Goal: Task Accomplishment & Management: Complete application form

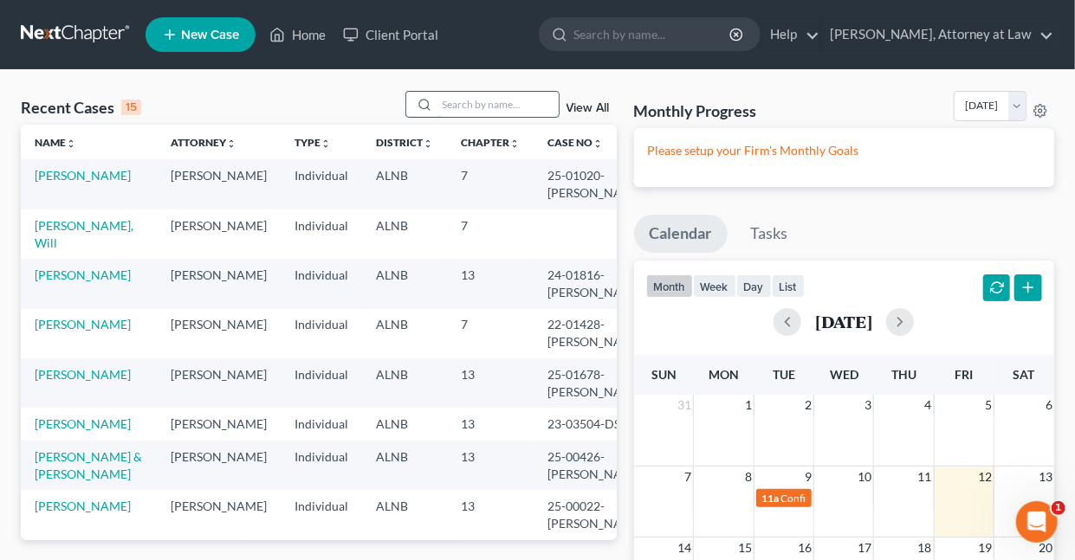
click at [493, 107] on input "search" at bounding box center [497, 104] width 121 height 25
type input "[PERSON_NAME]"
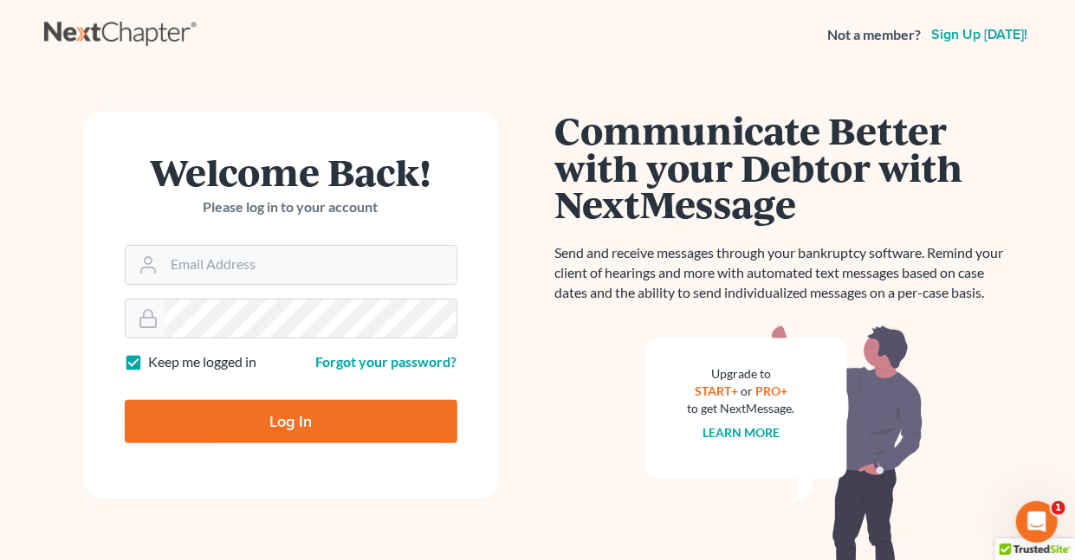
click at [149, 361] on label "Keep me logged in" at bounding box center [203, 362] width 108 height 20
click at [156, 361] on input "Keep me logged in" at bounding box center [161, 357] width 11 height 11
checkbox input "false"
click at [229, 270] on input "Email Address" at bounding box center [311, 265] width 292 height 38
type input "[EMAIL_ADDRESS][DOMAIN_NAME]"
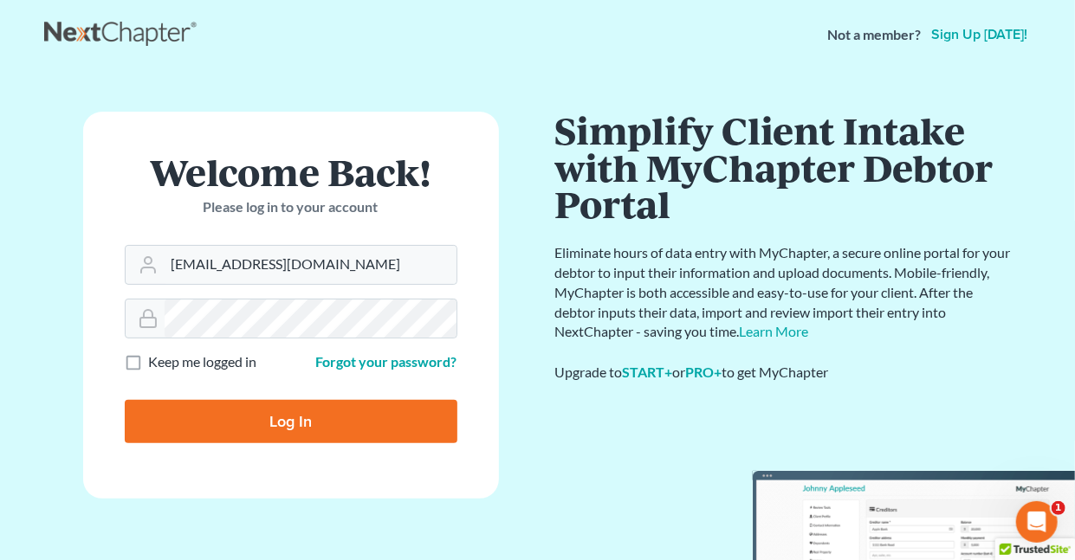
click at [294, 417] on input "Log In" at bounding box center [291, 421] width 332 height 43
type input "Thinking..."
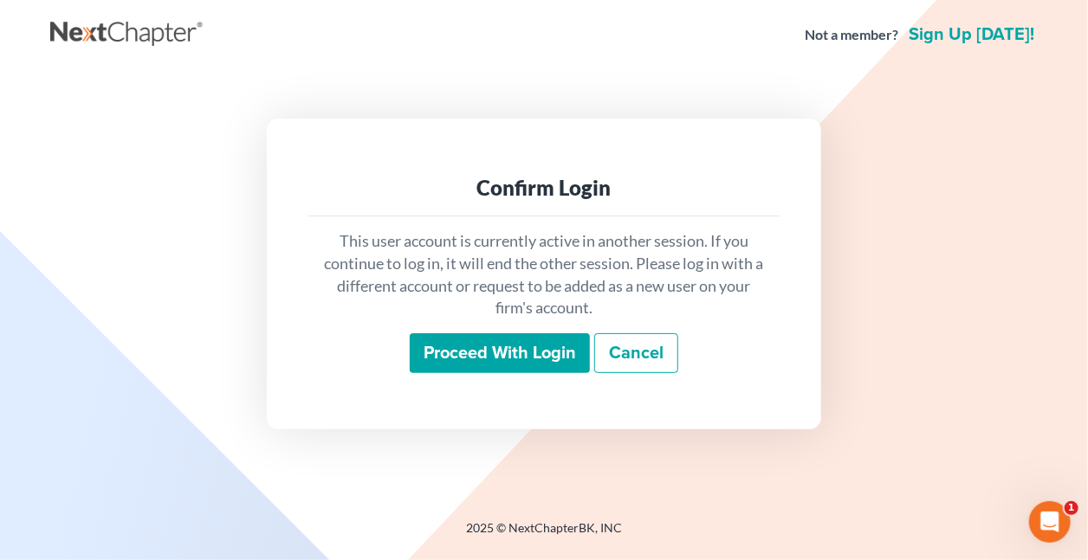
click at [444, 353] on input "Proceed with login" at bounding box center [500, 353] width 180 height 40
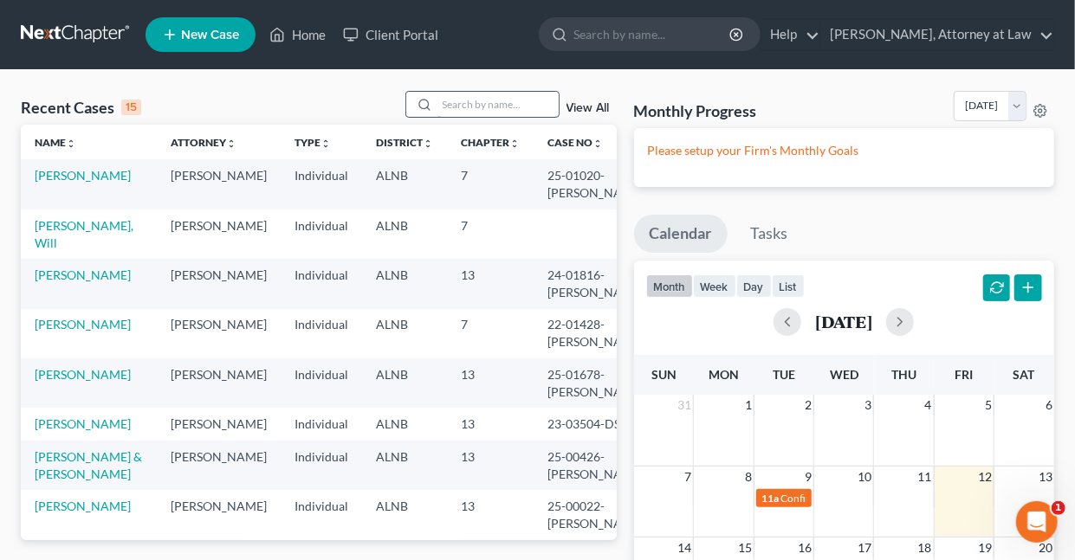
click at [514, 101] on input "search" at bounding box center [497, 104] width 121 height 25
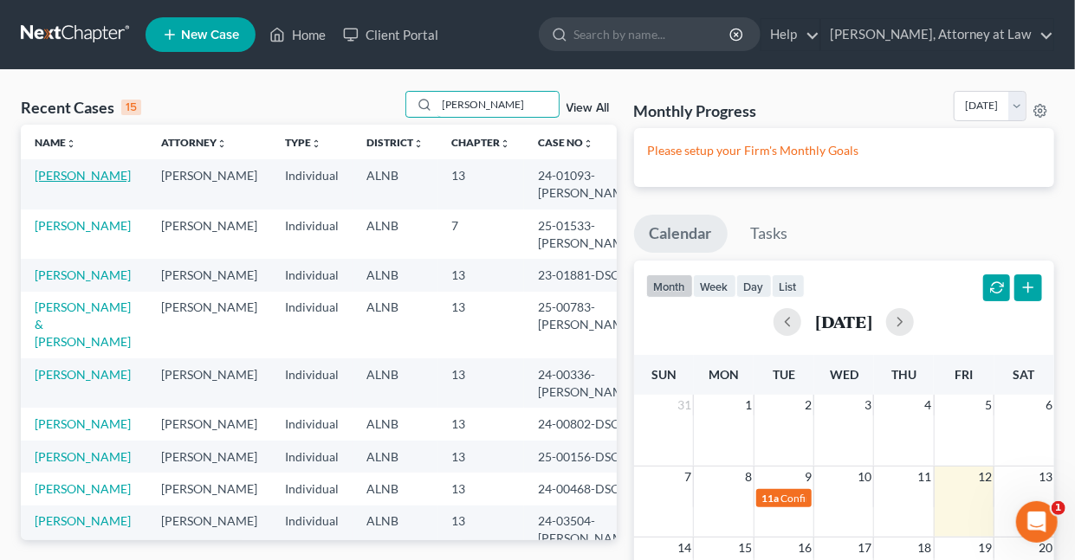
type input "[PERSON_NAME]"
click at [92, 180] on link "[PERSON_NAME]" at bounding box center [83, 175] width 96 height 15
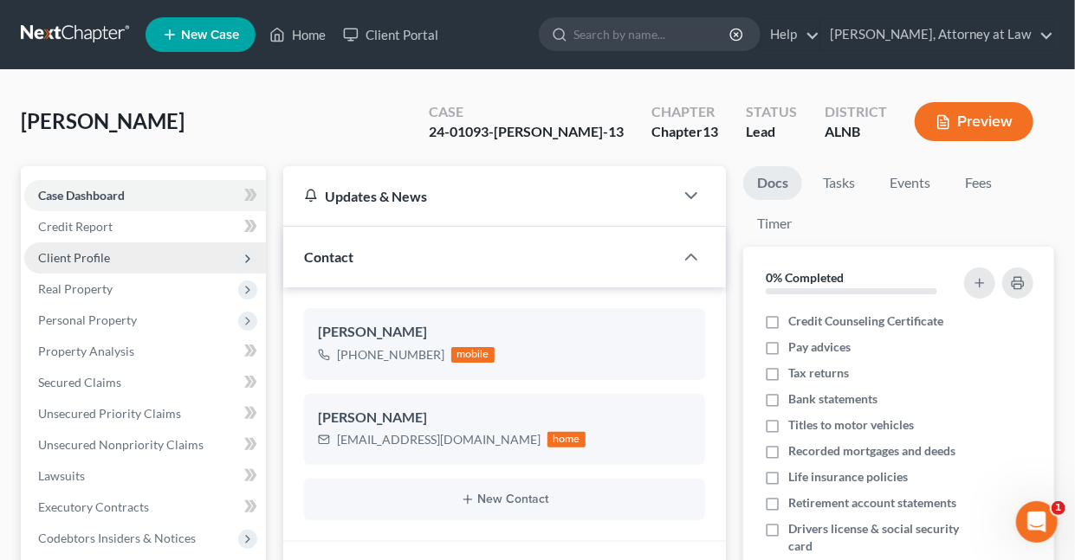
click at [86, 250] on span "Client Profile" at bounding box center [74, 257] width 72 height 15
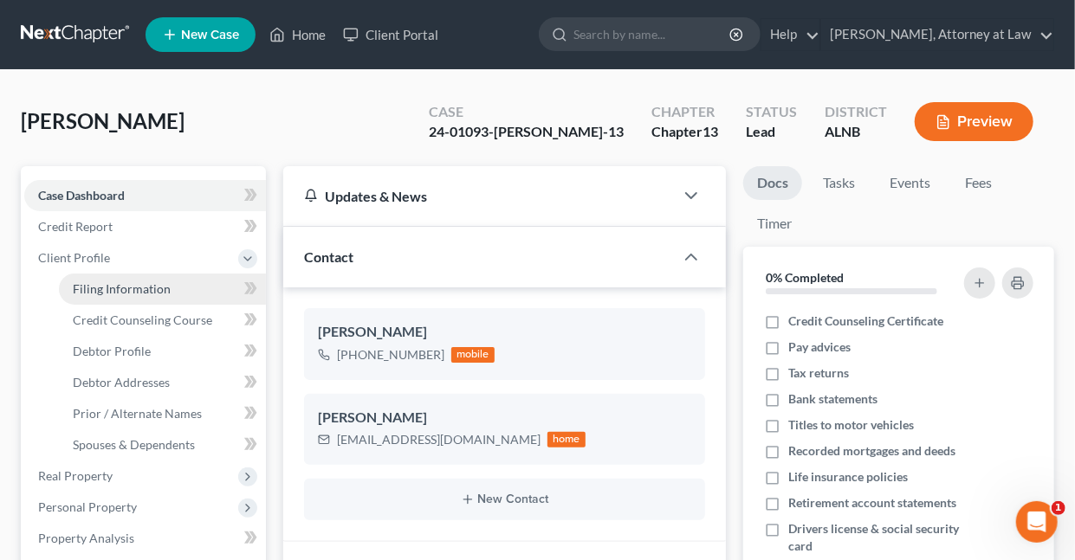
click at [117, 285] on span "Filing Information" at bounding box center [122, 288] width 98 height 15
select select "1"
select select "0"
select select "3"
select select "0"
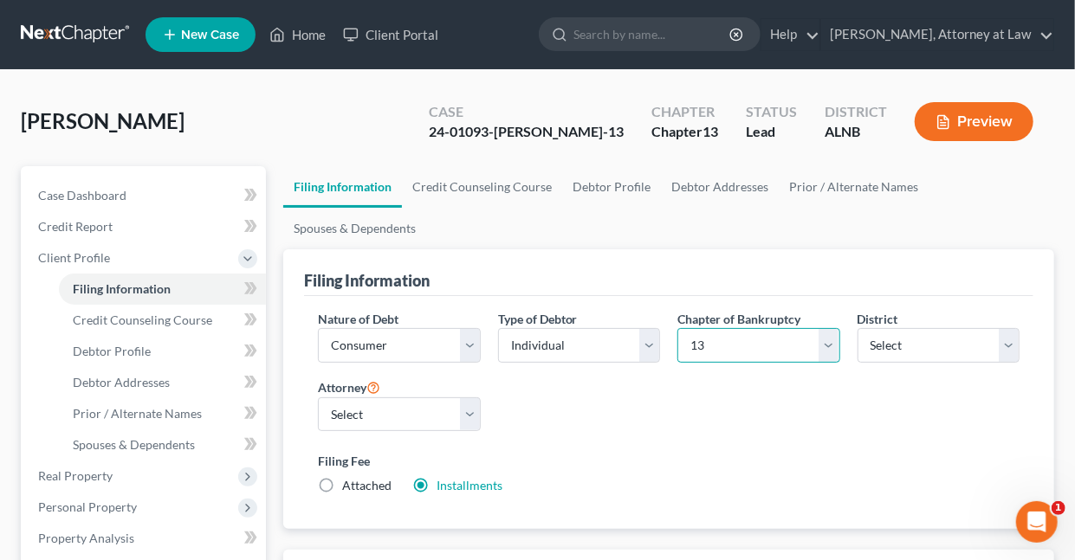
click at [719, 352] on select "Select 7 11 12 13" at bounding box center [758, 345] width 162 height 35
select select "0"
click at [677, 328] on select "Select 7 11 12 13" at bounding box center [758, 345] width 162 height 35
click at [342, 481] on label "Attached" at bounding box center [366, 485] width 49 height 17
click at [349, 481] on input "Attached" at bounding box center [354, 482] width 11 height 11
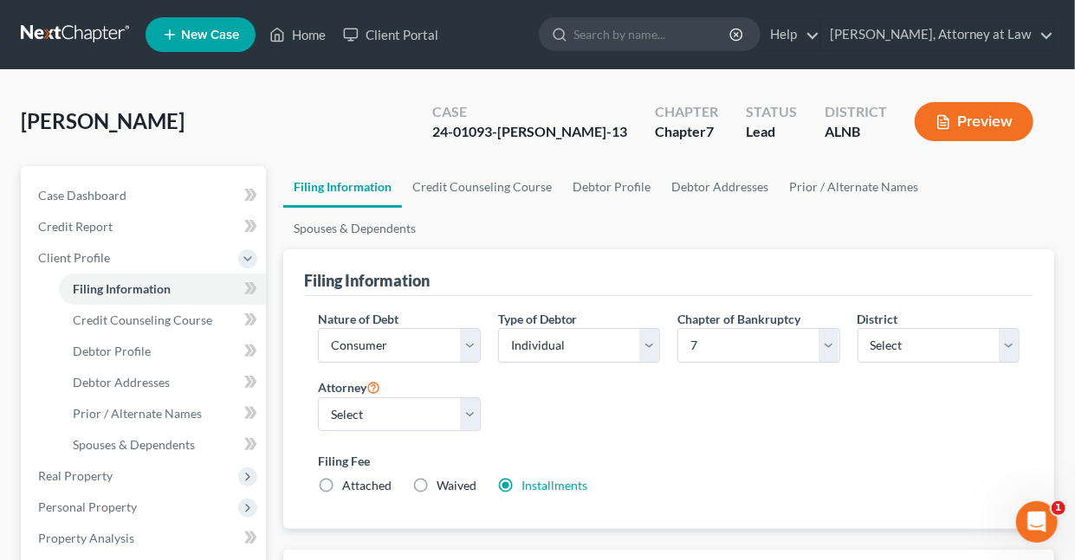
radio input "true"
radio input "false"
click at [613, 187] on link "Debtor Profile" at bounding box center [611, 187] width 99 height 42
select select "0"
select select "1"
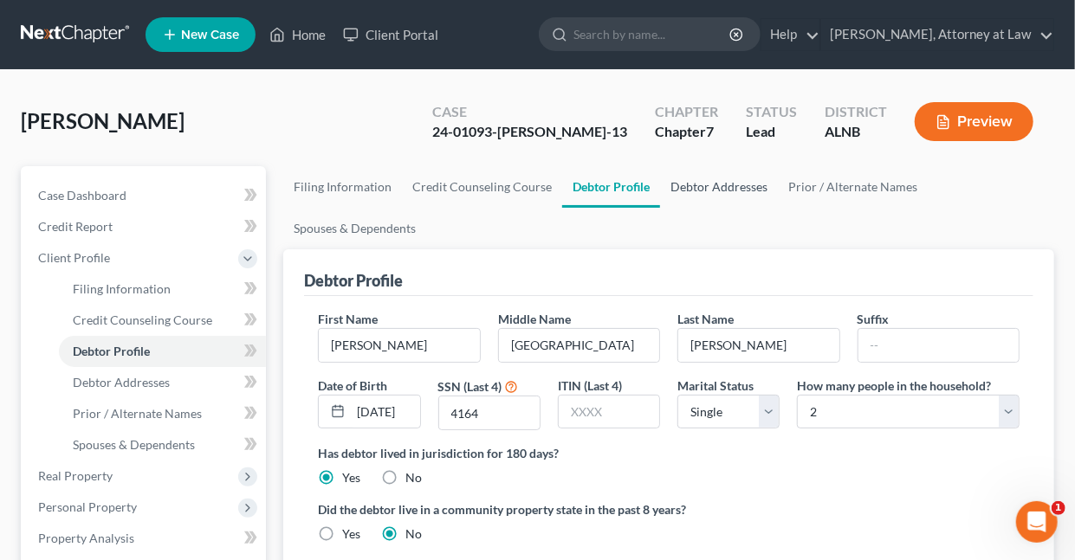
click at [692, 183] on link "Debtor Addresses" at bounding box center [719, 187] width 118 height 42
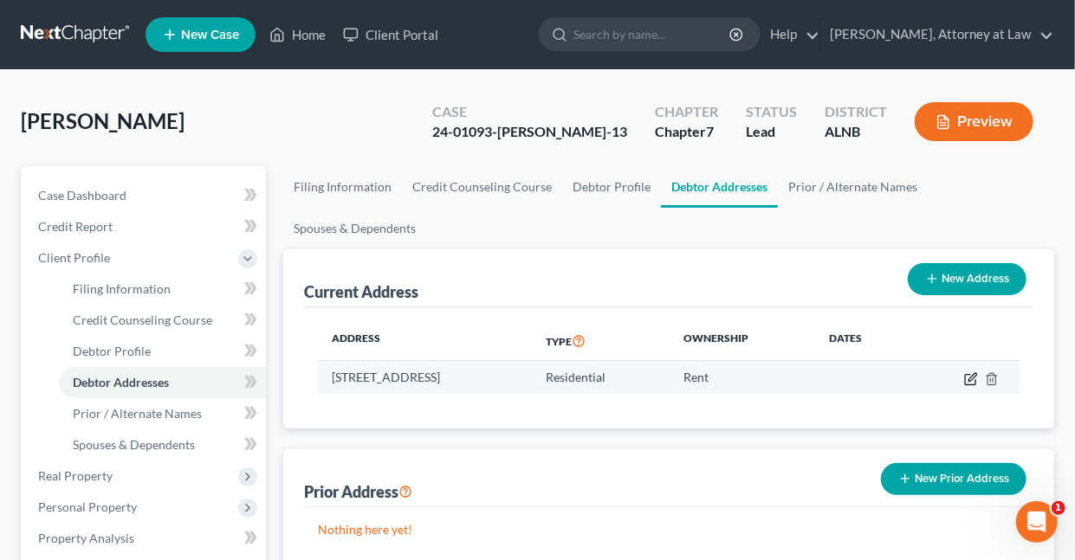
click at [971, 379] on icon "button" at bounding box center [971, 379] width 14 height 14
select select "0"
select select "36"
select select "0"
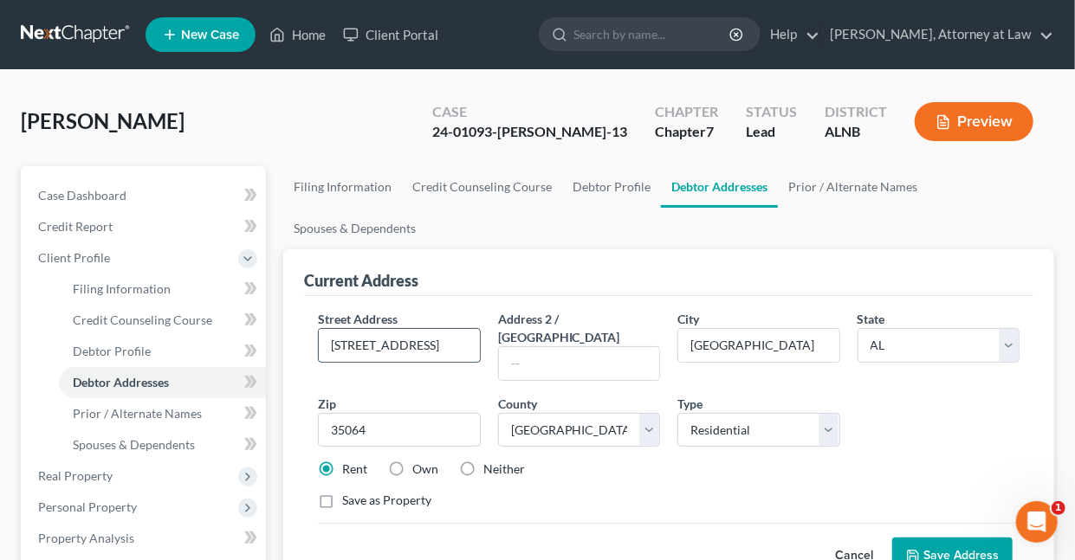
click at [432, 341] on input "[STREET_ADDRESS]" at bounding box center [399, 345] width 160 height 33
type input "7"
type input "3"
type input "[STREET_ADDRESS][PERSON_NAME]"
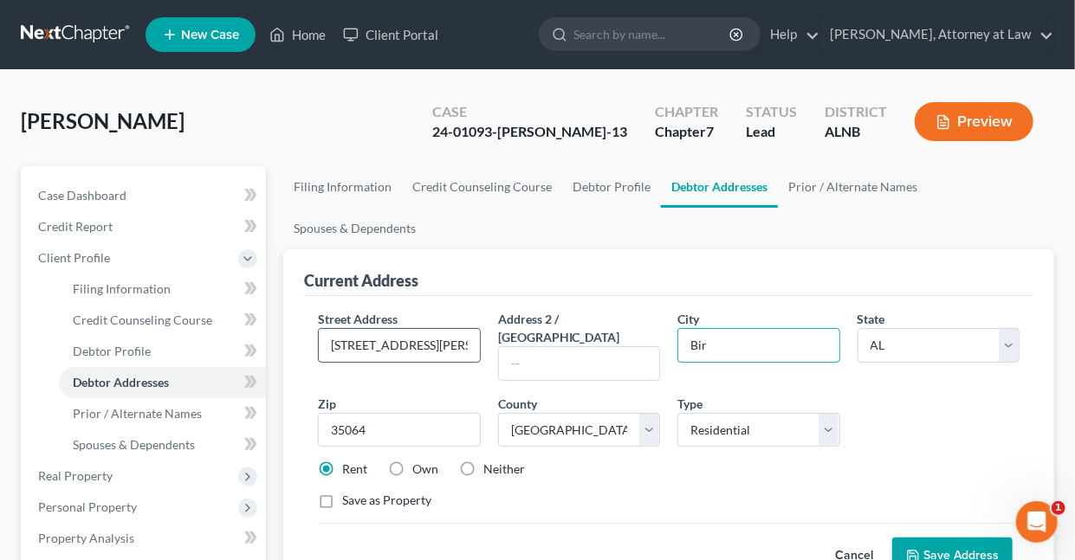
type input "[GEOGRAPHIC_DATA]"
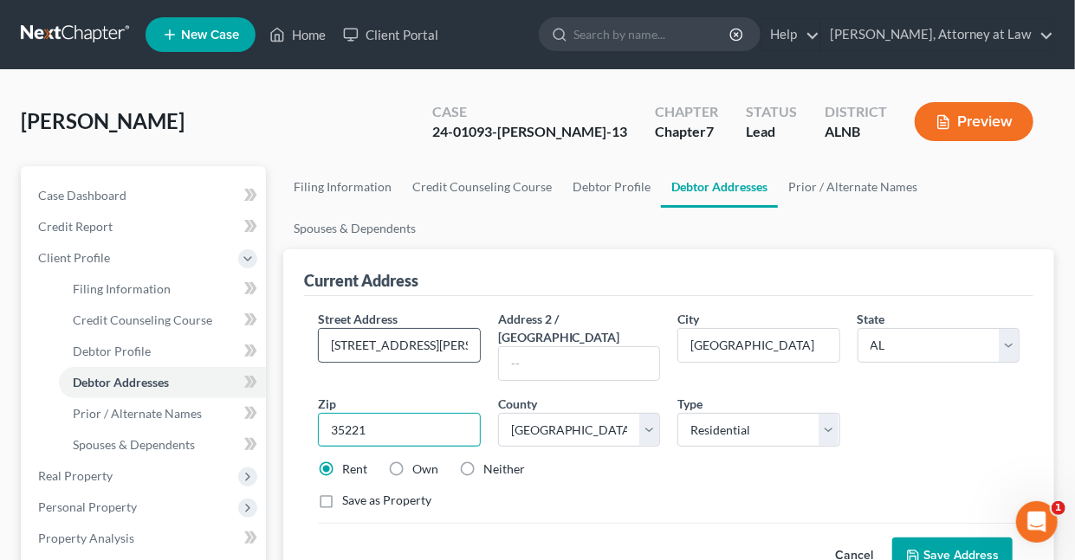
type input "35221"
click at [959, 538] on button "Save Address" at bounding box center [952, 556] width 120 height 36
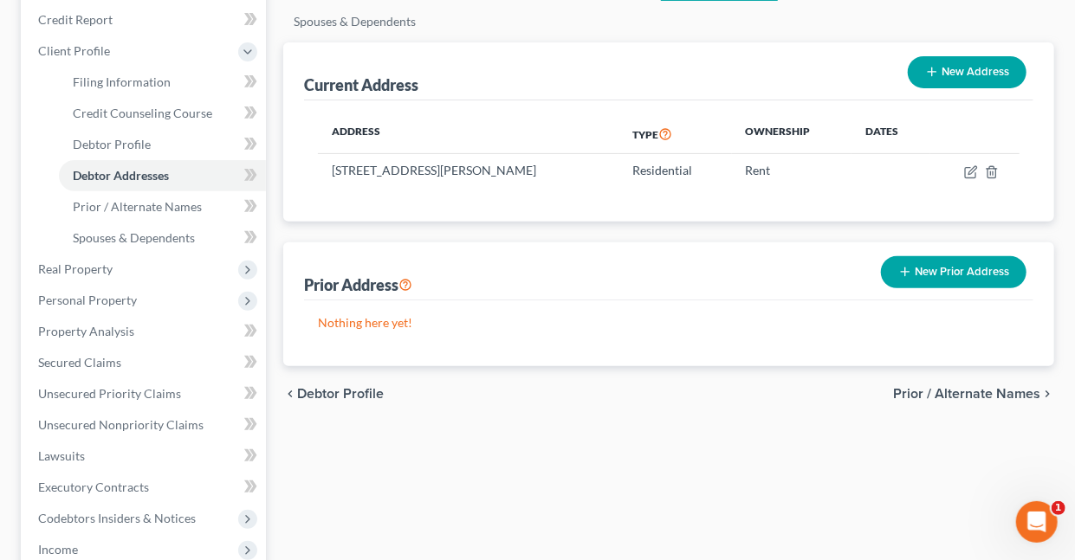
scroll to position [210, 0]
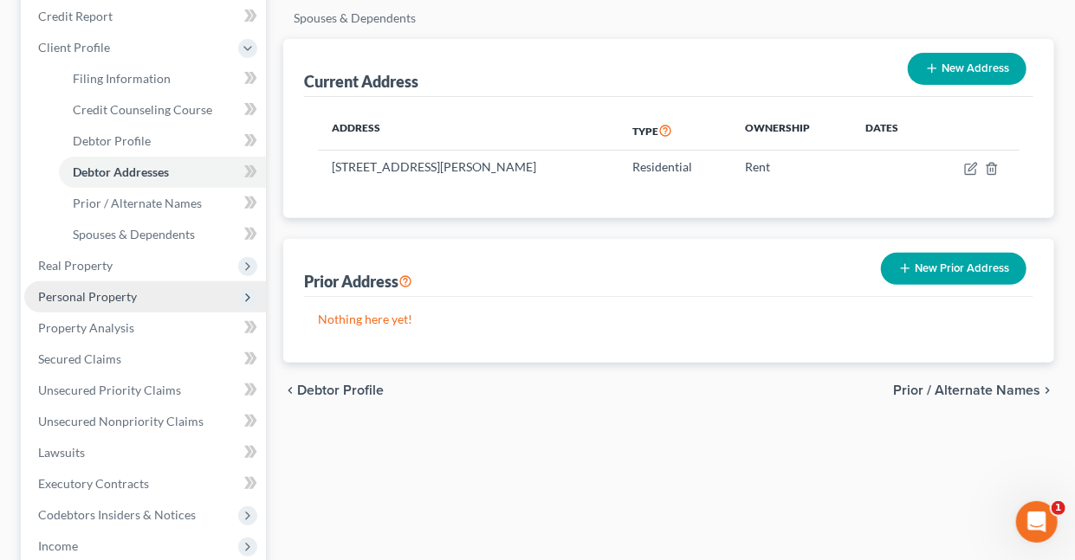
click at [84, 300] on span "Personal Property" at bounding box center [87, 296] width 99 height 15
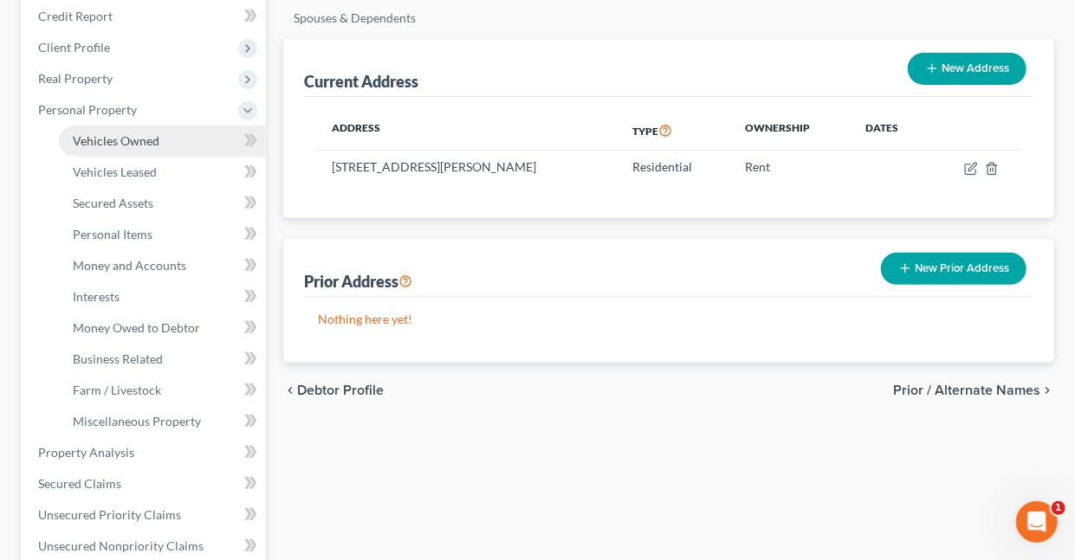
click at [144, 139] on span "Vehicles Owned" at bounding box center [116, 140] width 87 height 15
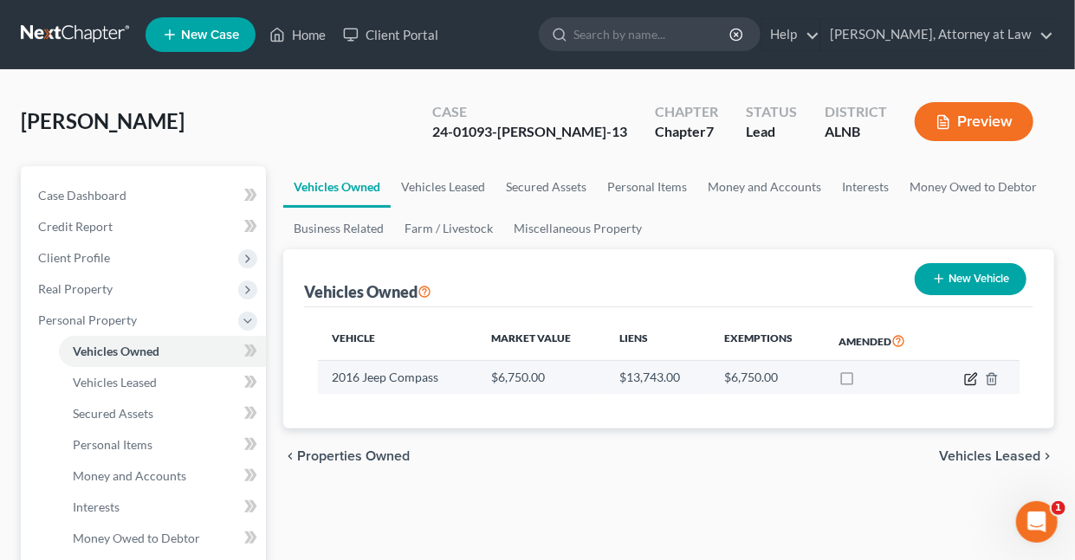
click at [971, 377] on icon "button" at bounding box center [971, 379] width 14 height 14
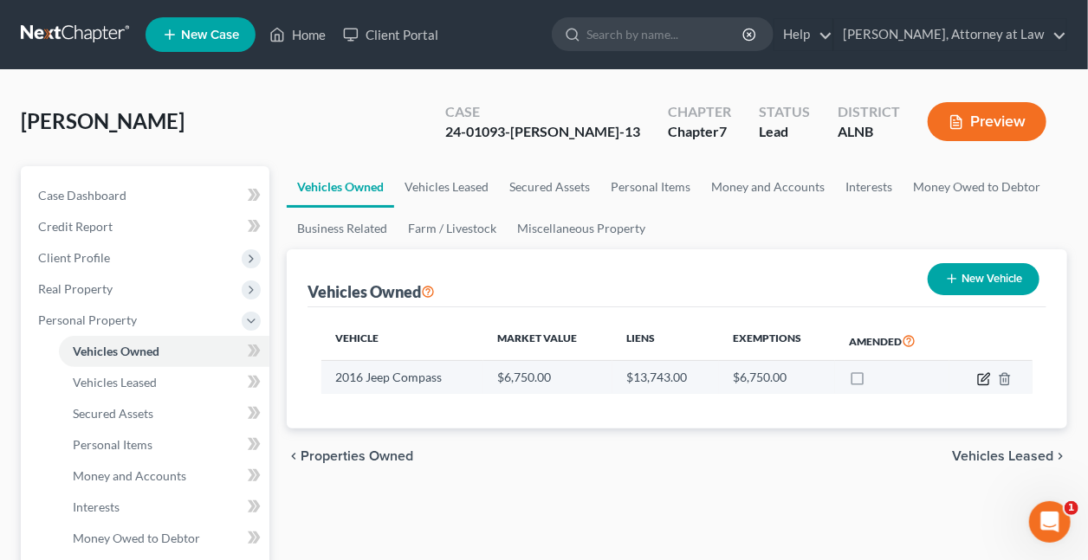
select select "0"
select select "10"
select select "1"
select select "0"
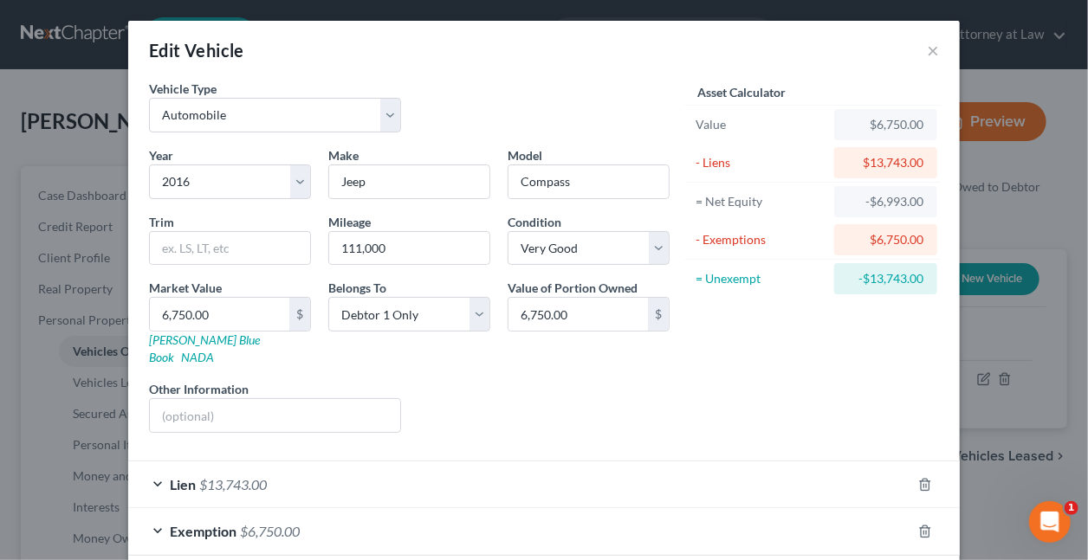
scroll to position [70, 0]
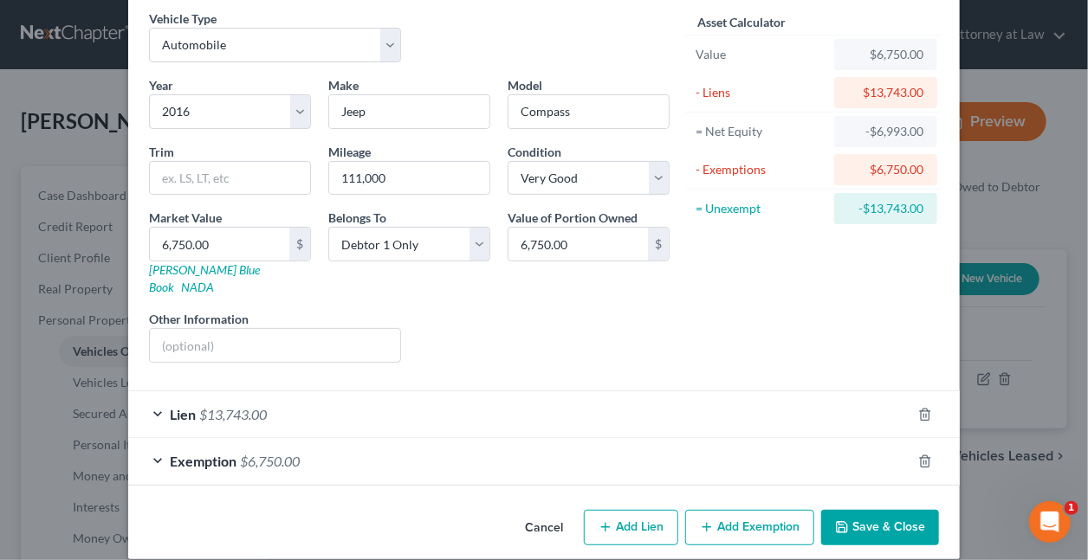
click at [239, 406] on span "$13,743.00" at bounding box center [233, 414] width 68 height 16
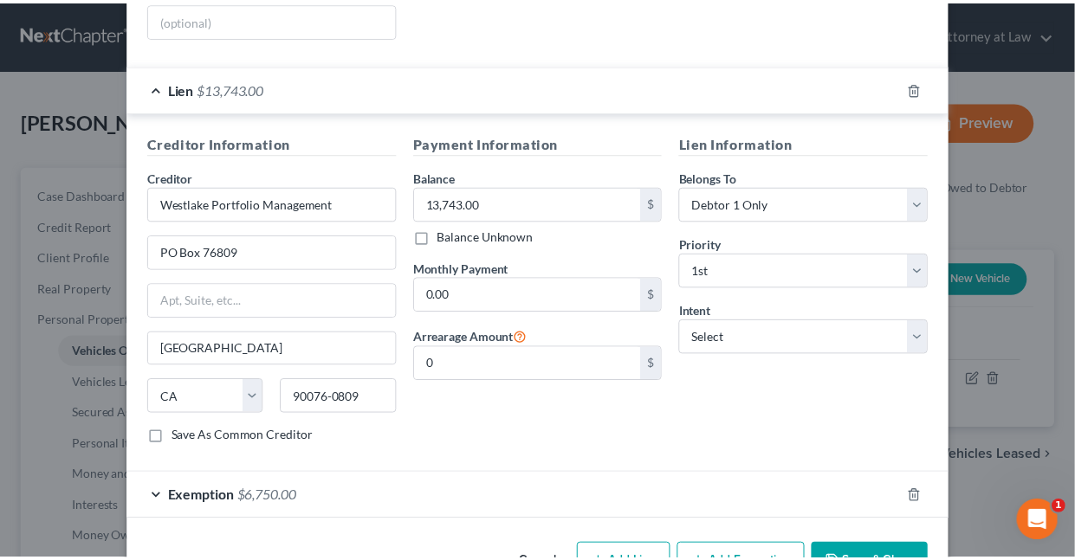
scroll to position [429, 0]
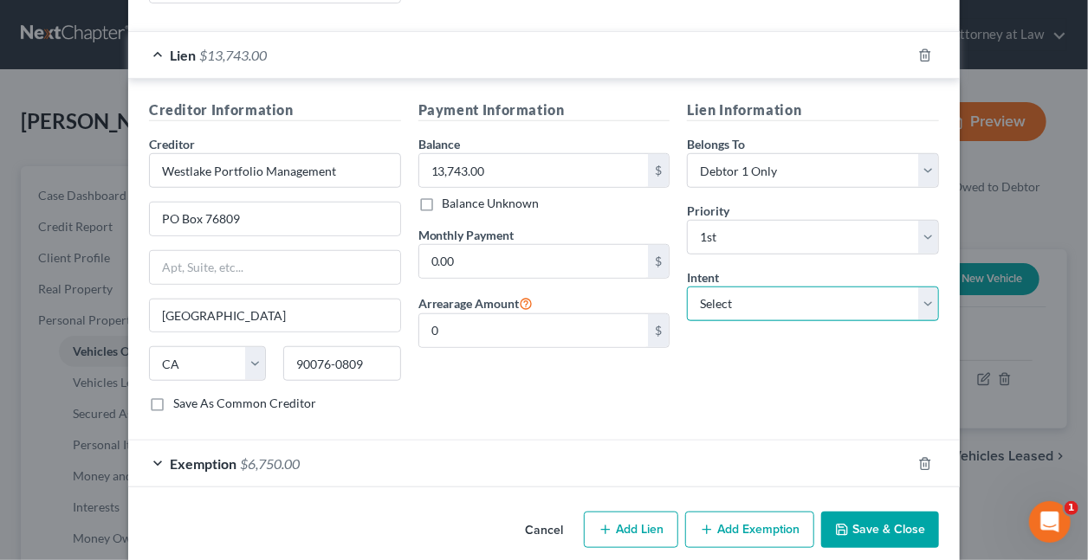
click at [720, 287] on select "Select Surrender Redeem Reaffirm Avoid Other" at bounding box center [813, 304] width 252 height 35
select select "0"
click at [687, 287] on select "Select Surrender Redeem Reaffirm Avoid Other" at bounding box center [813, 304] width 252 height 35
click at [865, 512] on button "Save & Close" at bounding box center [880, 530] width 118 height 36
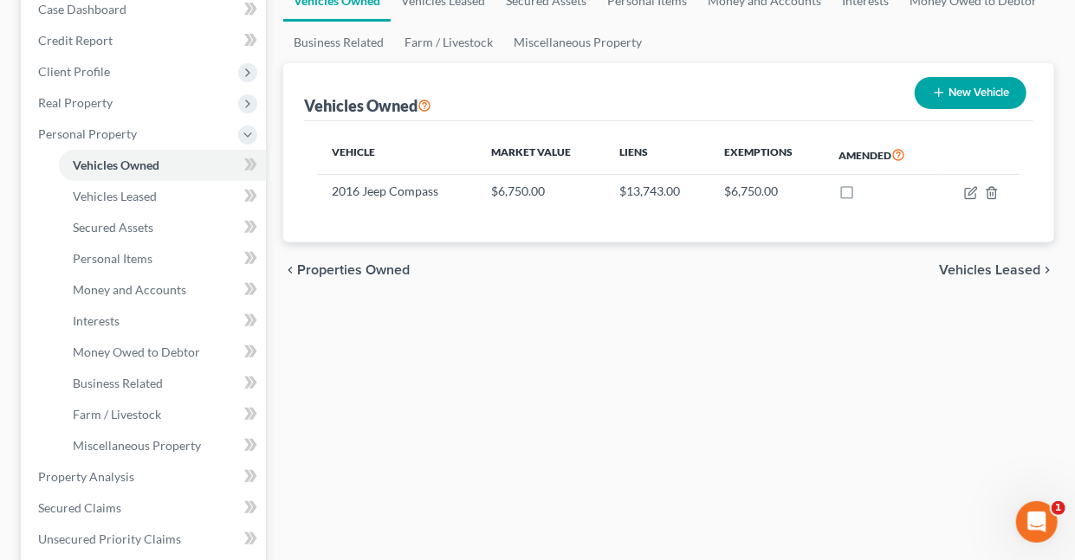
scroll to position [202, 0]
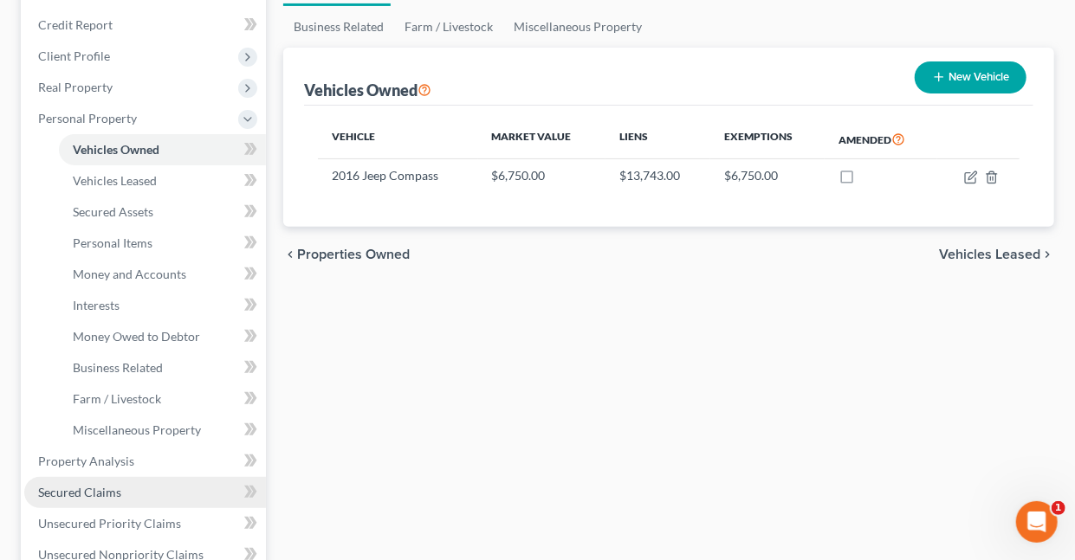
click at [98, 490] on span "Secured Claims" at bounding box center [79, 492] width 83 height 15
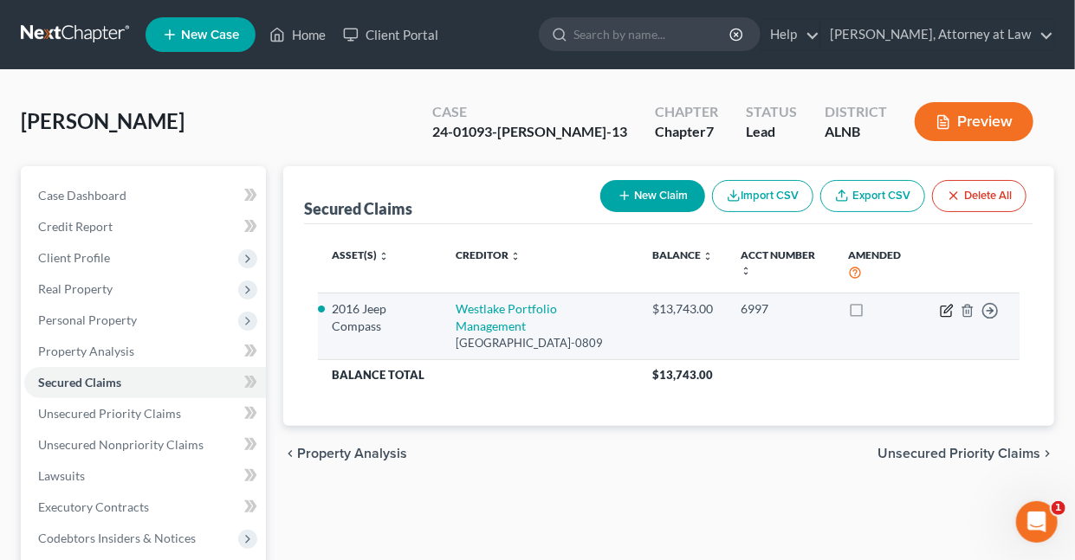
click at [945, 311] on icon "button" at bounding box center [948, 309] width 8 height 8
select select "4"
select select "0"
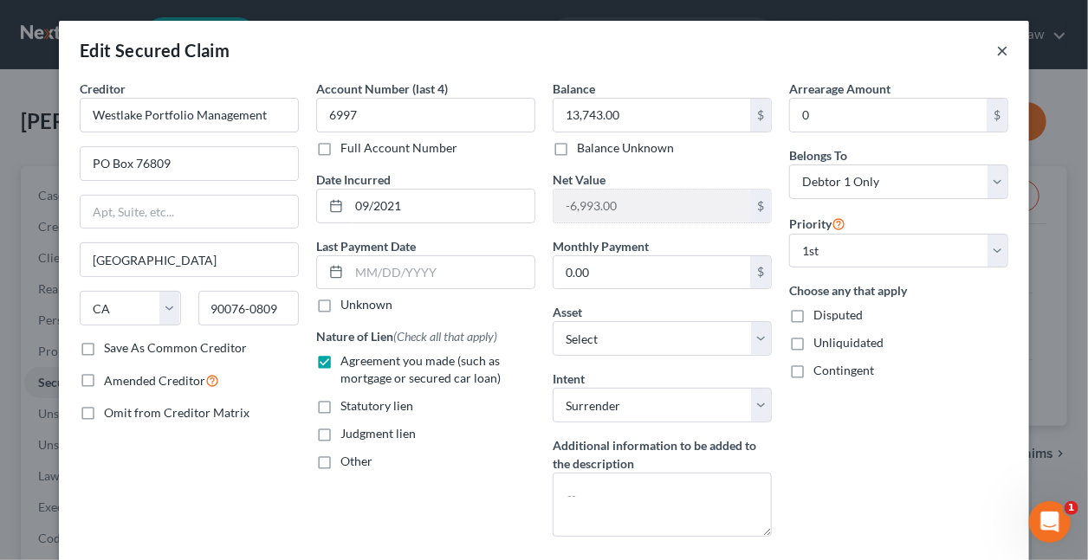
click at [998, 51] on button "×" at bounding box center [1002, 50] width 12 height 21
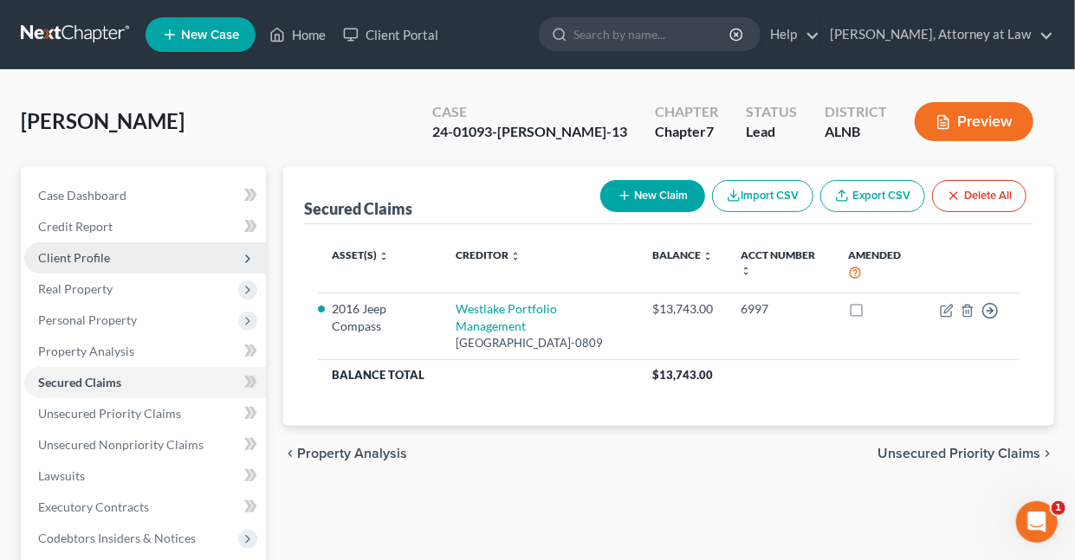
click at [91, 257] on span "Client Profile" at bounding box center [74, 257] width 72 height 15
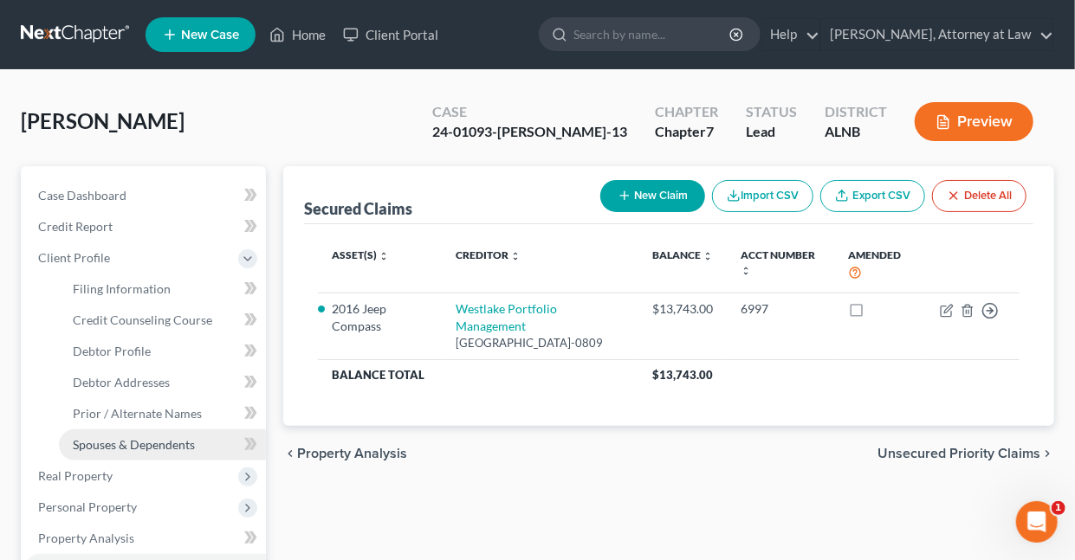
click at [145, 444] on span "Spouses & Dependents" at bounding box center [134, 444] width 122 height 15
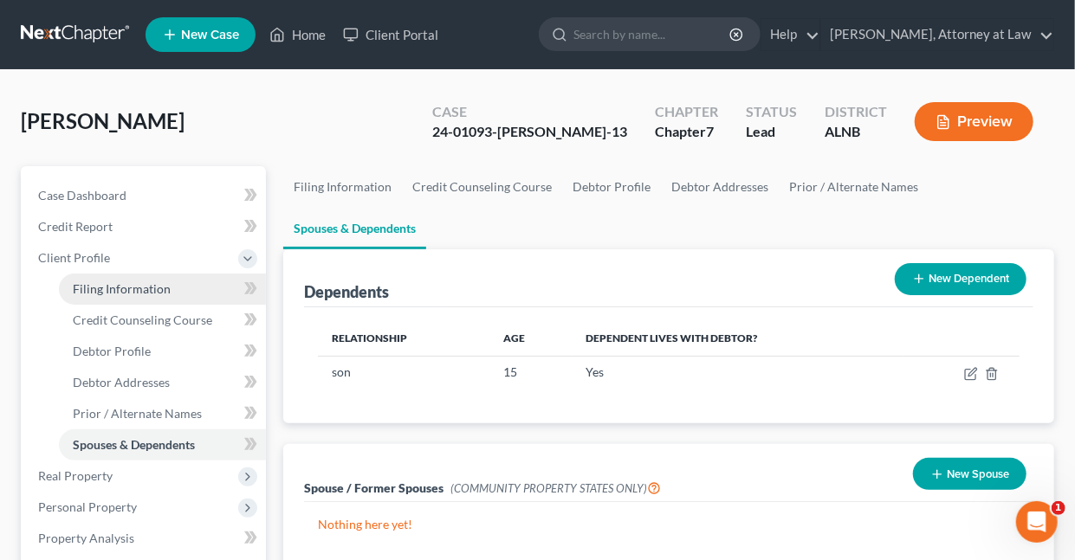
click at [102, 288] on span "Filing Information" at bounding box center [122, 288] width 98 height 15
select select "1"
select select "0"
select select "1"
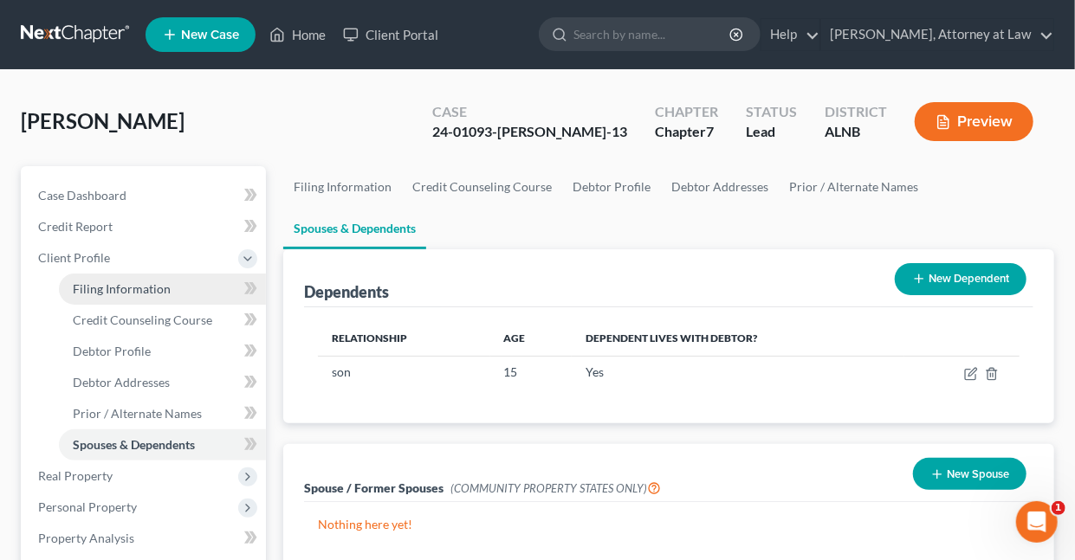
select select "1"
select select "0"
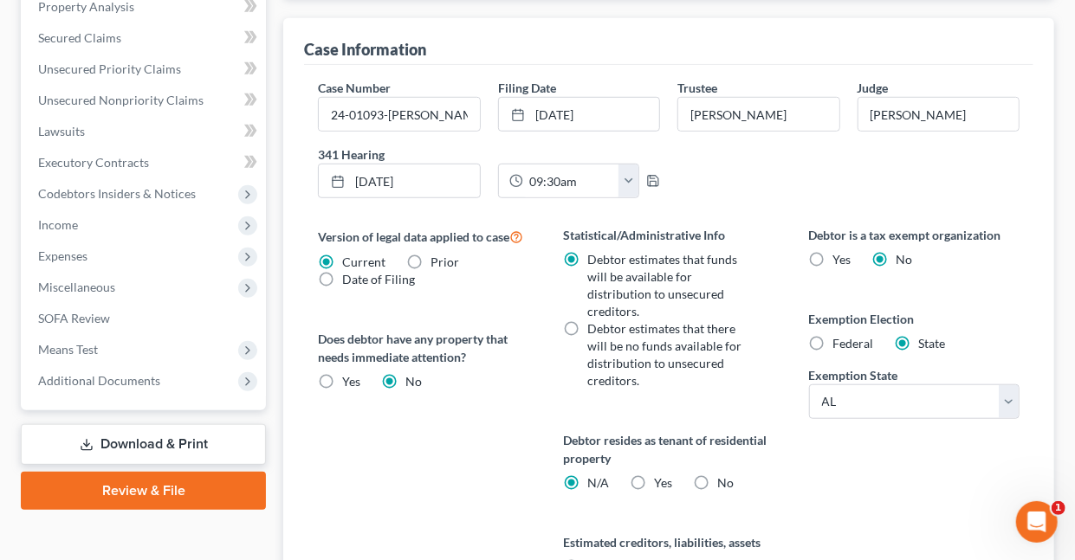
scroll to position [541, 0]
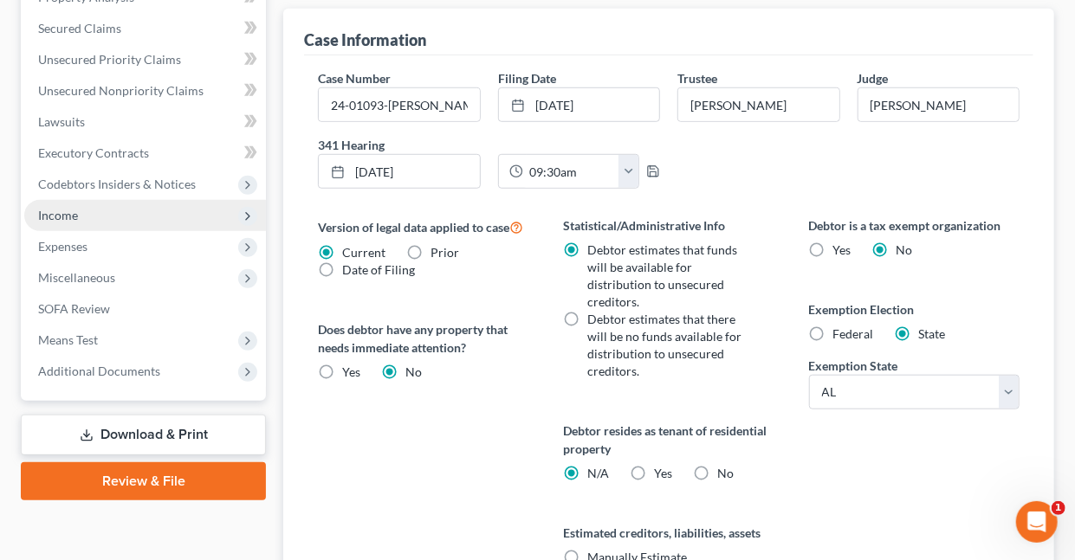
click at [69, 211] on span "Income" at bounding box center [58, 215] width 40 height 15
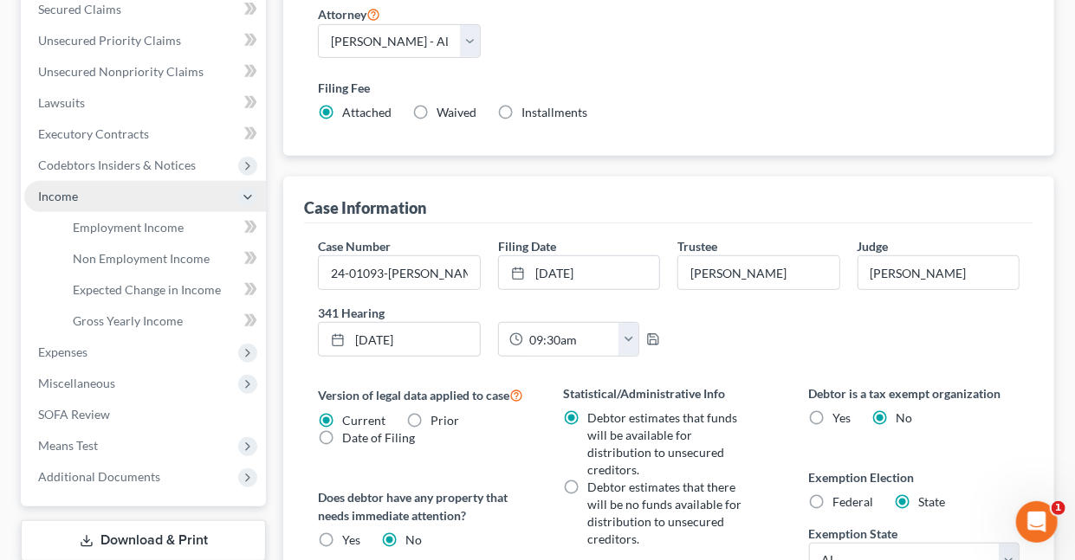
scroll to position [354, 0]
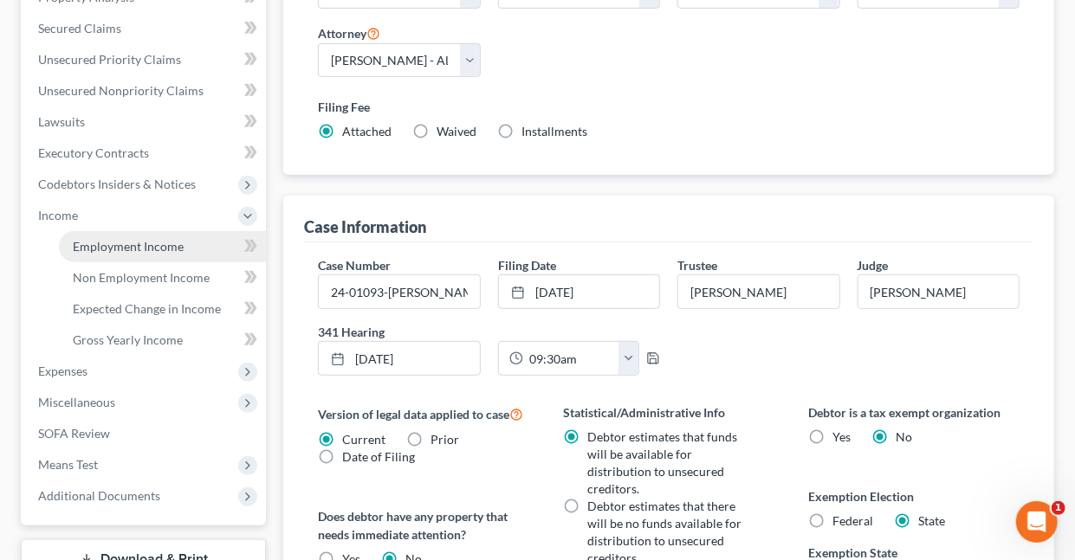
click at [113, 242] on span "Employment Income" at bounding box center [128, 246] width 111 height 15
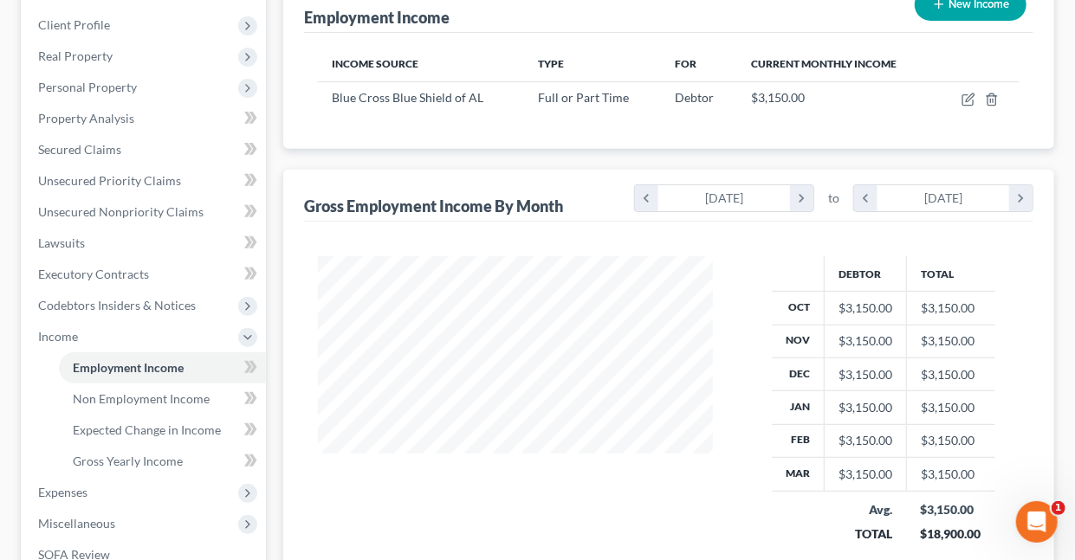
scroll to position [257, 0]
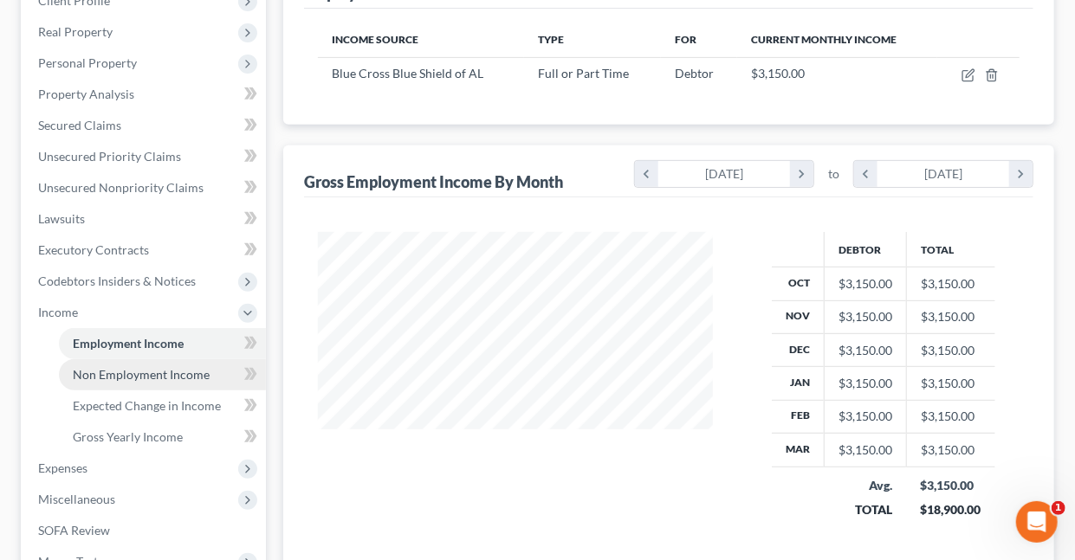
click at [125, 372] on span "Non Employment Income" at bounding box center [141, 374] width 137 height 15
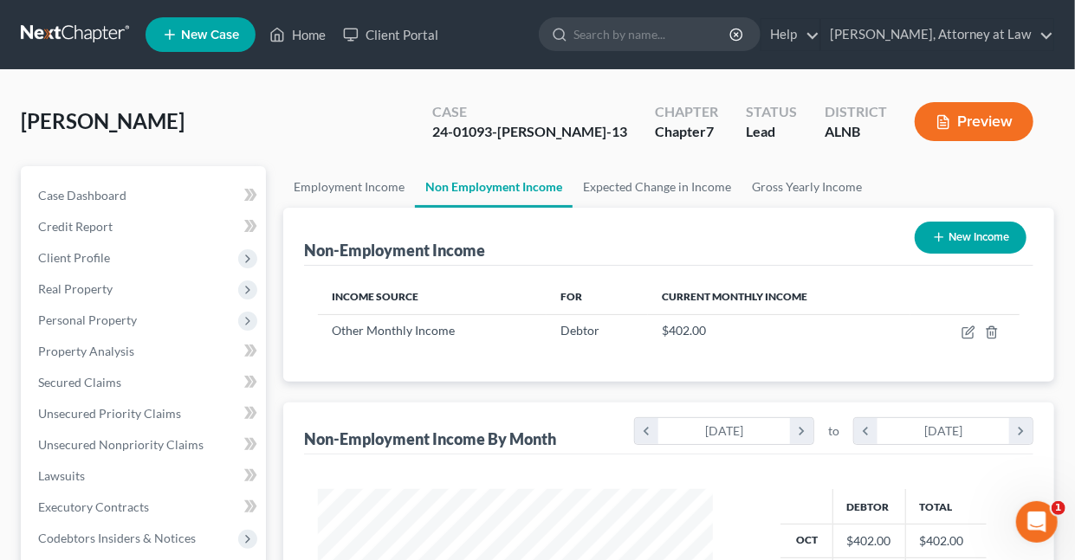
scroll to position [308, 429]
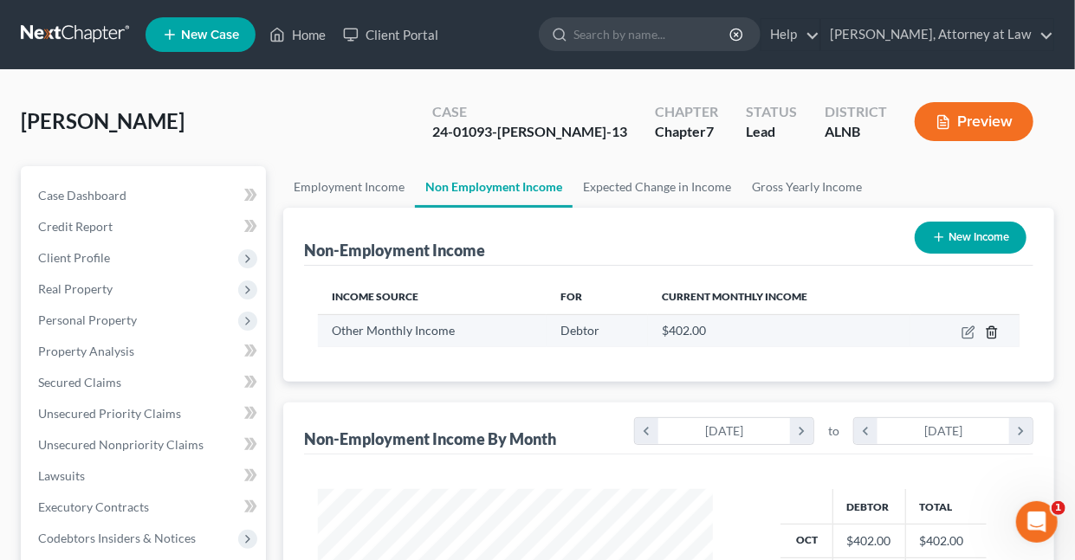
click at [992, 332] on line "button" at bounding box center [992, 333] width 0 height 3
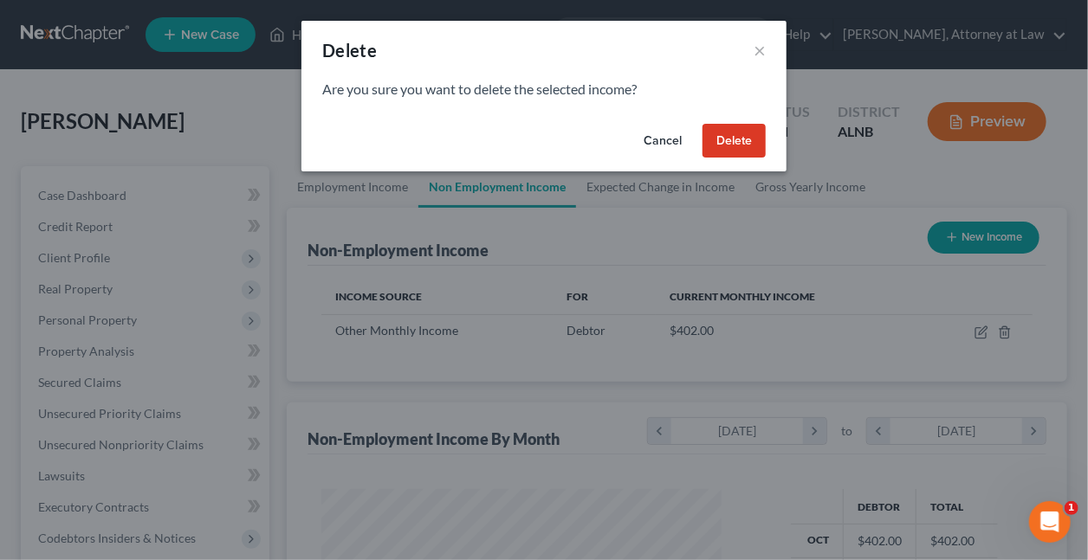
click at [737, 137] on button "Delete" at bounding box center [733, 141] width 63 height 35
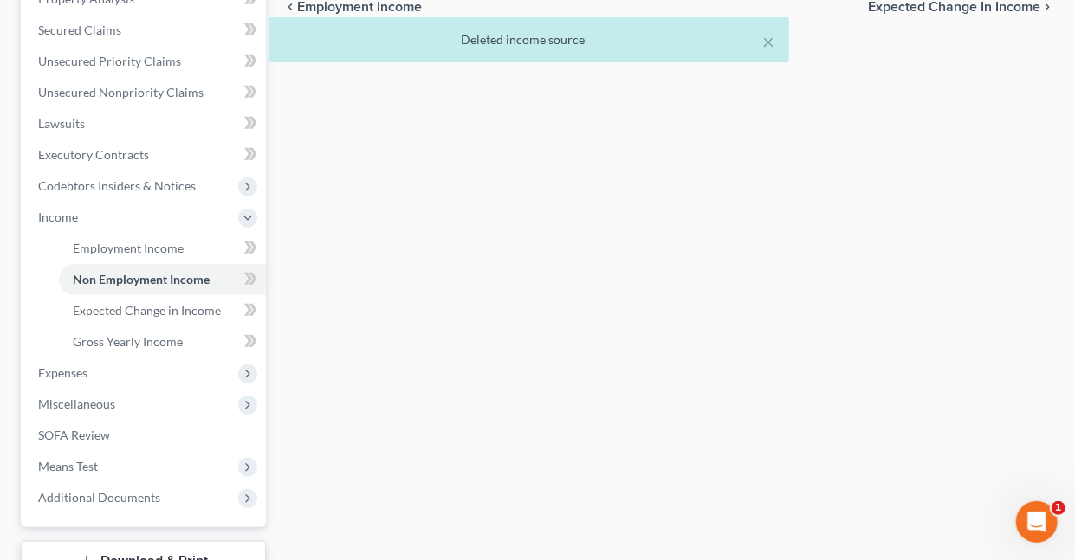
scroll to position [404, 0]
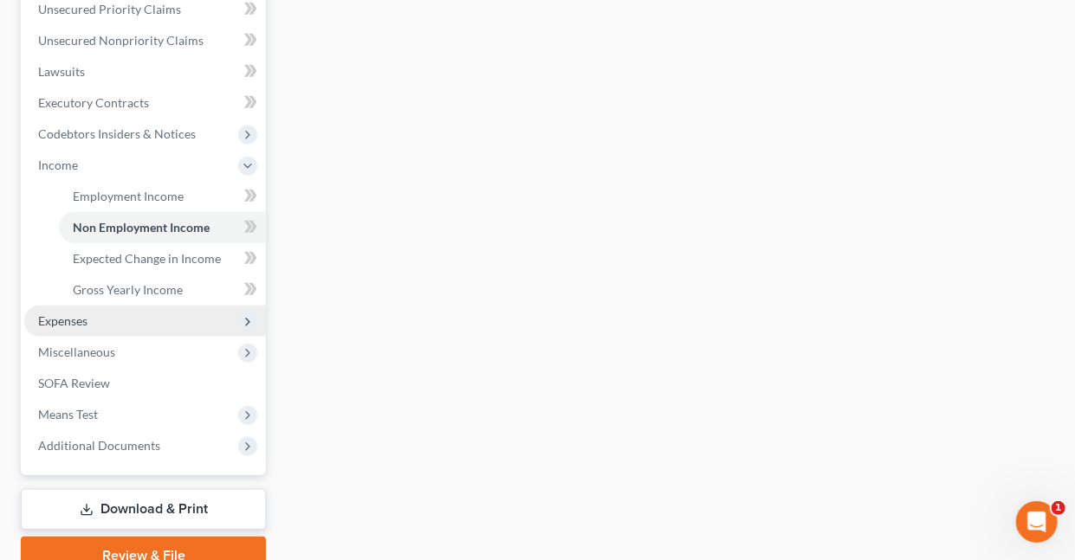
click at [64, 317] on span "Expenses" at bounding box center [62, 320] width 49 height 15
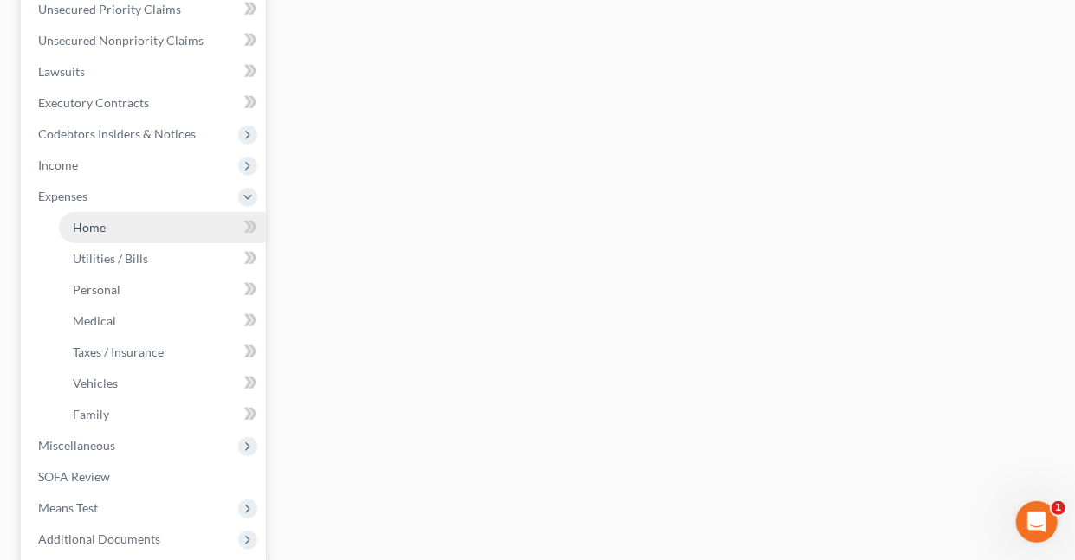
click at [97, 223] on span "Home" at bounding box center [89, 227] width 33 height 15
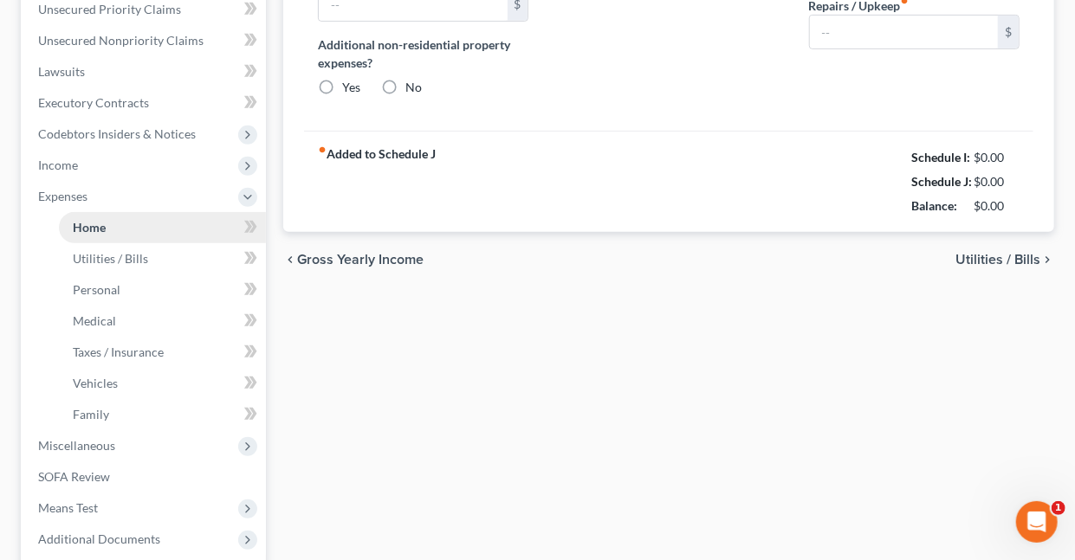
type input "399.00"
type input "0.00"
radio input "true"
type input "0.00"
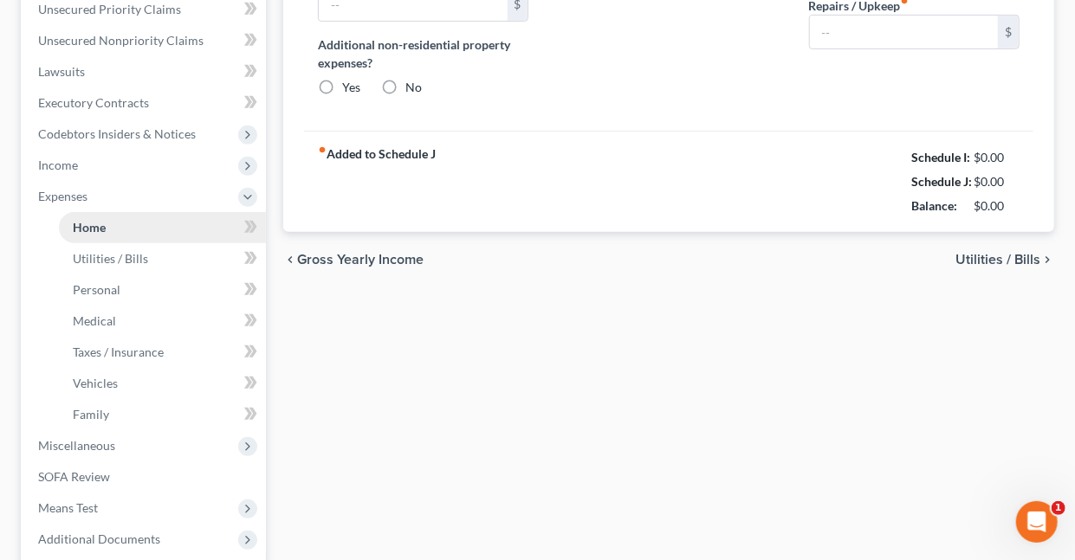
type input "0.00"
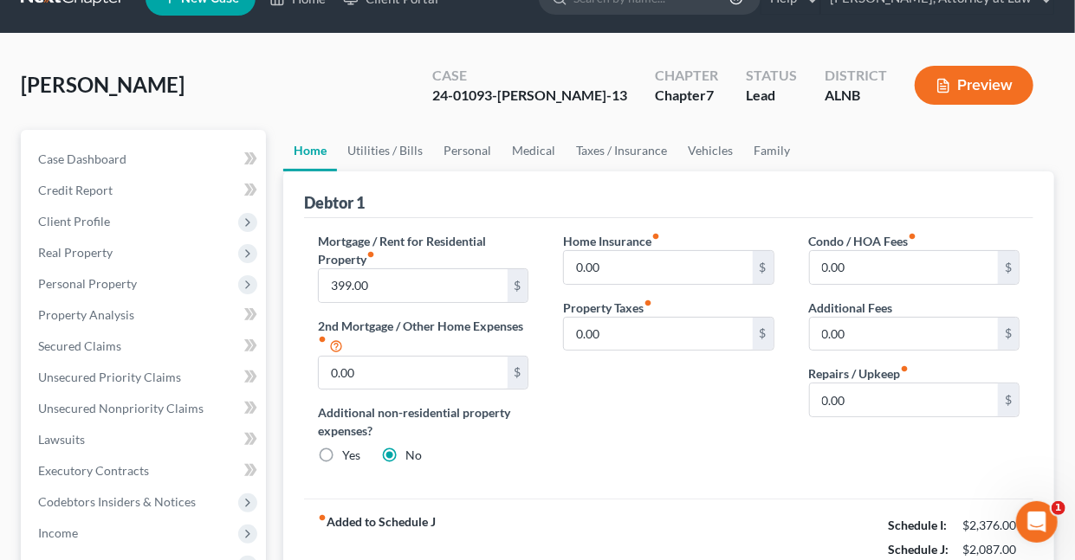
scroll to position [30, 0]
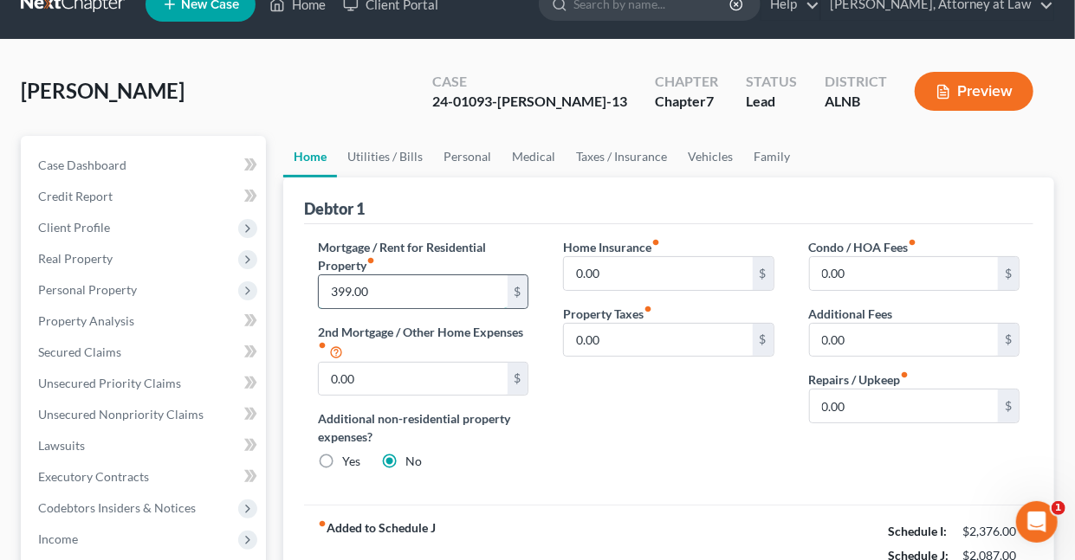
click at [393, 290] on input "399.00" at bounding box center [413, 291] width 188 height 33
type input "600"
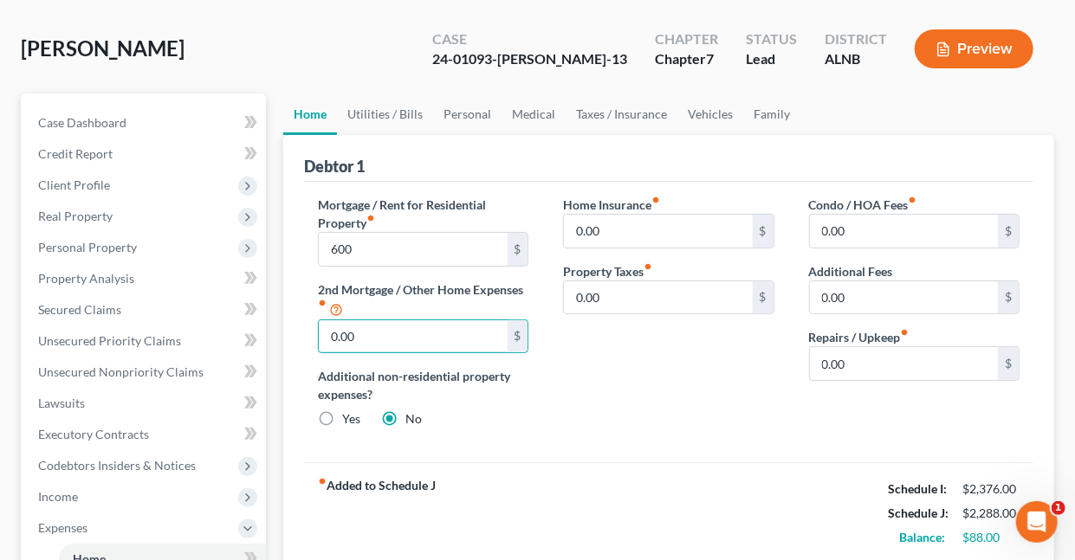
scroll to position [66, 0]
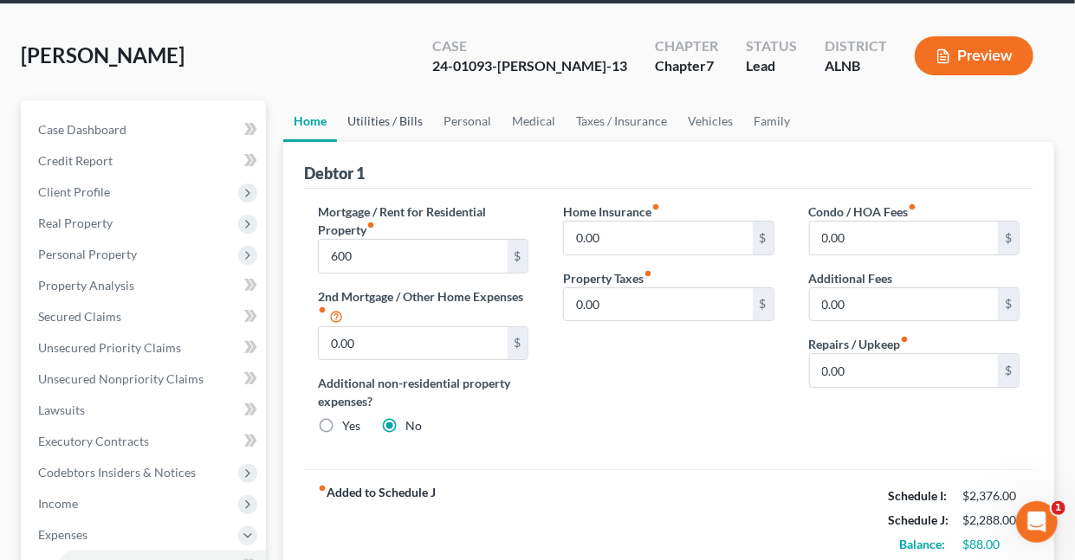
click at [374, 119] on link "Utilities / Bills" at bounding box center [385, 121] width 96 height 42
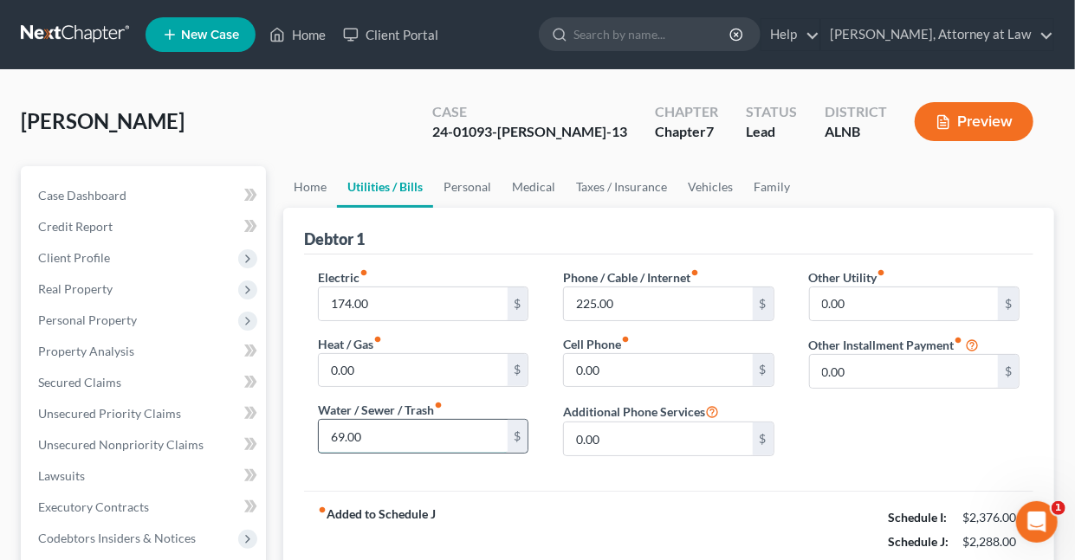
click at [400, 437] on input "69.00" at bounding box center [413, 436] width 188 height 33
type input "97"
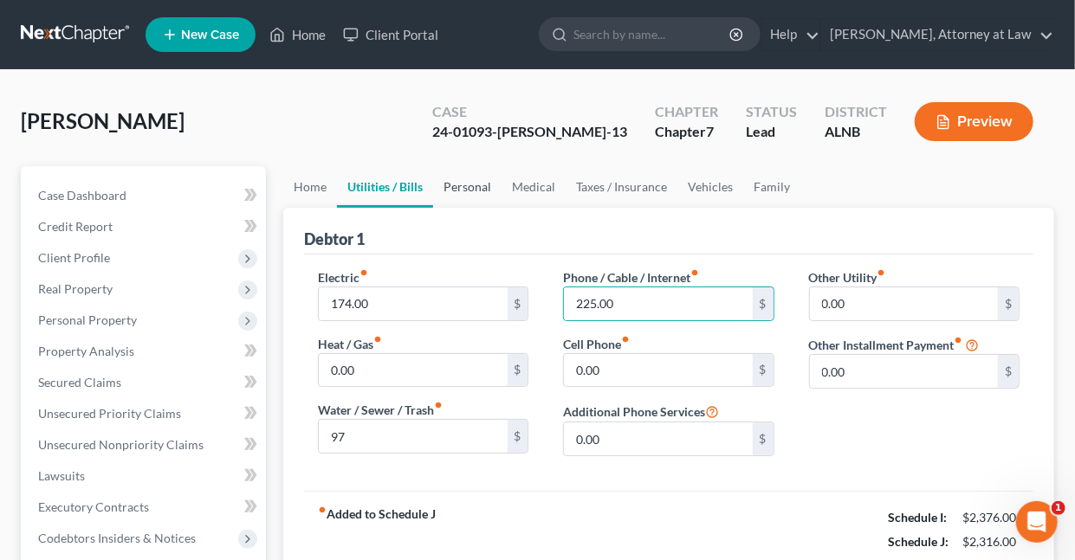
click at [476, 183] on link "Personal" at bounding box center [467, 187] width 68 height 42
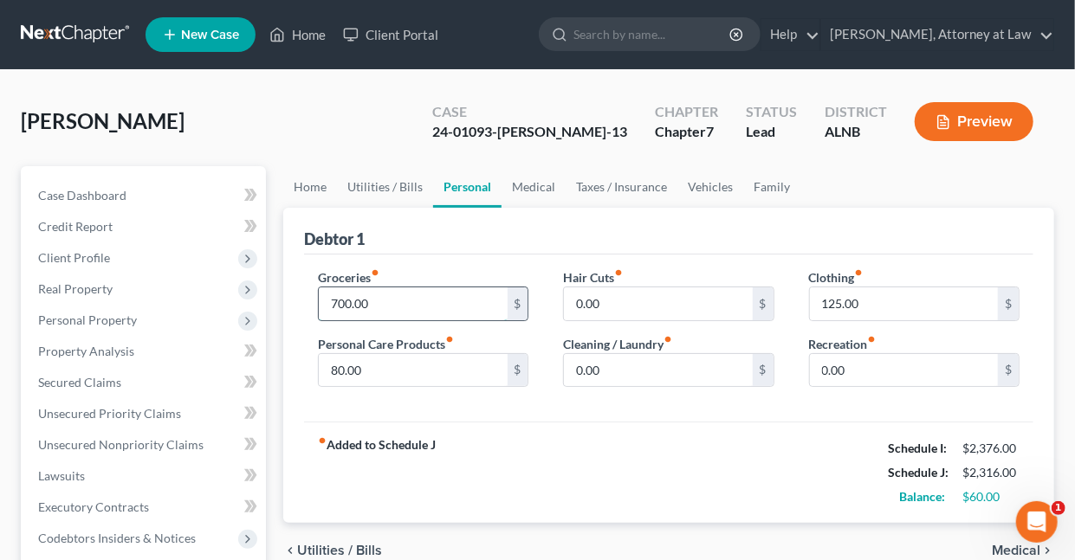
click at [381, 303] on input "700.00" at bounding box center [413, 303] width 188 height 33
type input "750"
click at [539, 187] on link "Medical" at bounding box center [533, 187] width 64 height 42
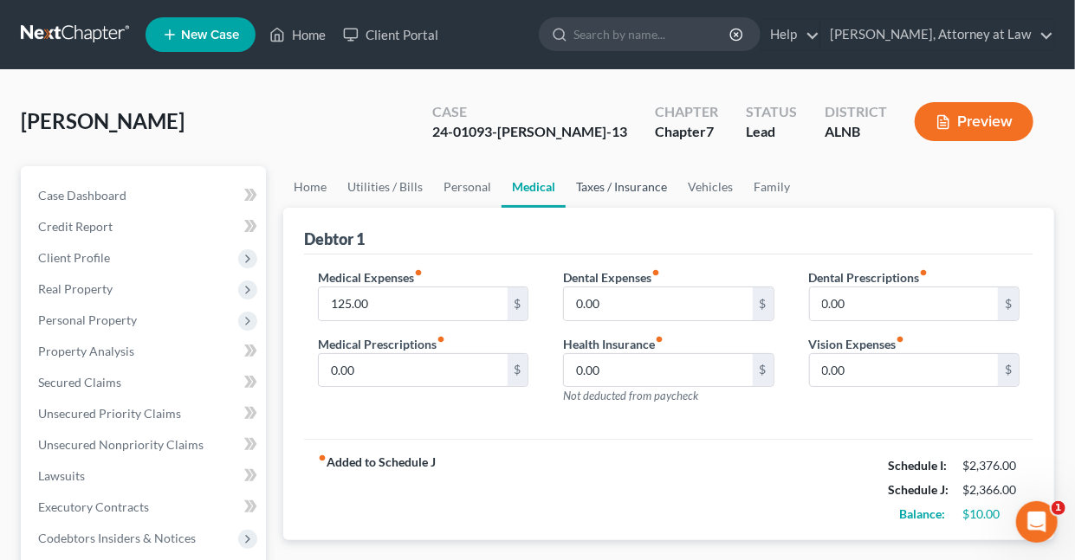
click at [617, 185] on link "Taxes / Insurance" at bounding box center [621, 187] width 112 height 42
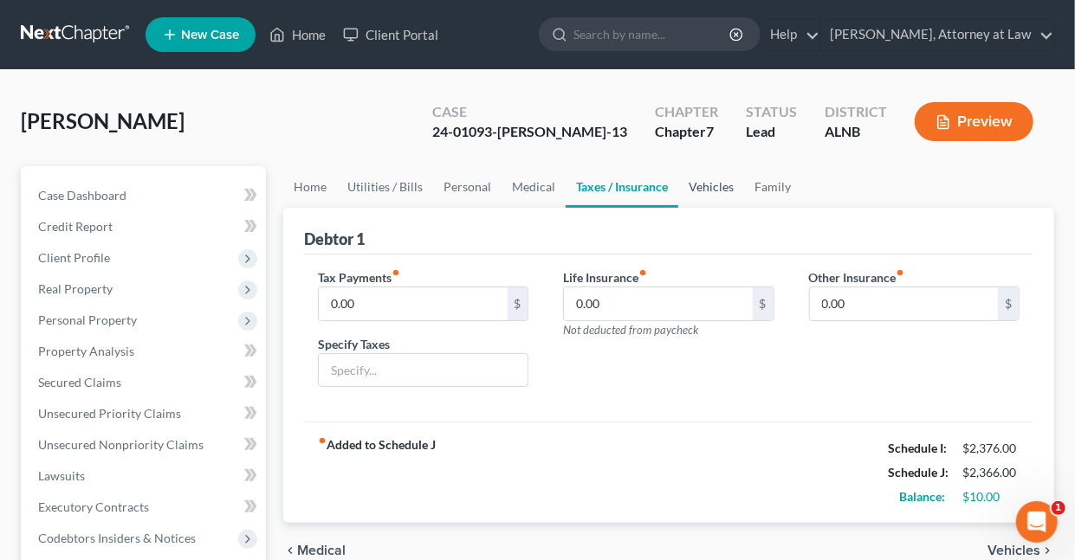
click at [706, 184] on link "Vehicles" at bounding box center [711, 187] width 66 height 42
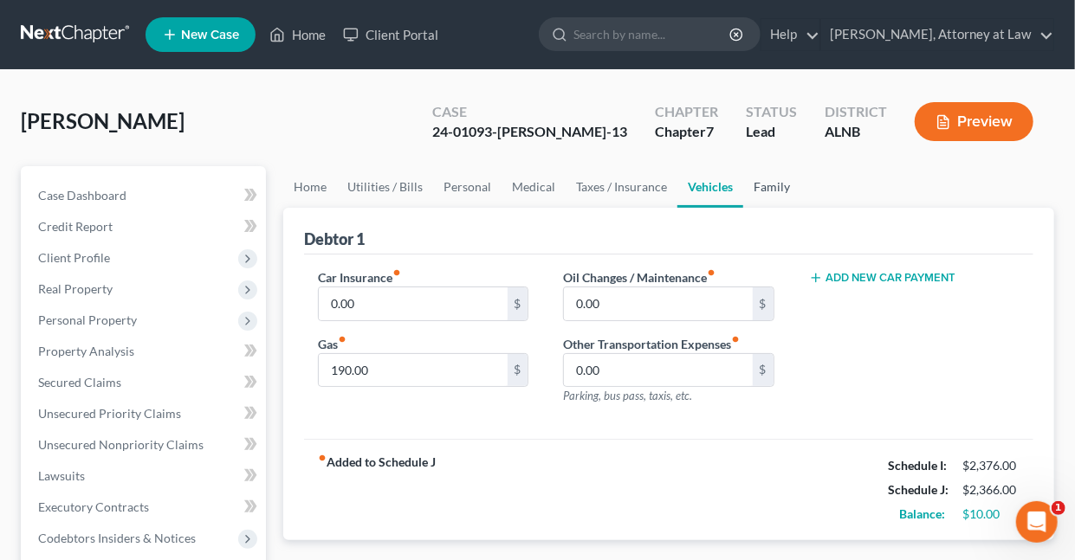
click at [767, 185] on link "Family" at bounding box center [771, 187] width 57 height 42
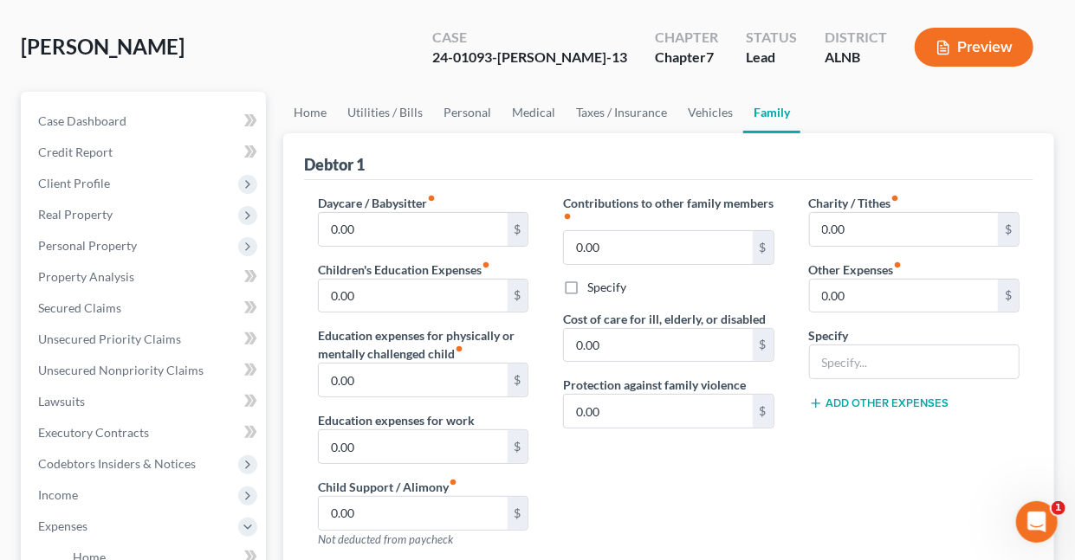
scroll to position [70, 0]
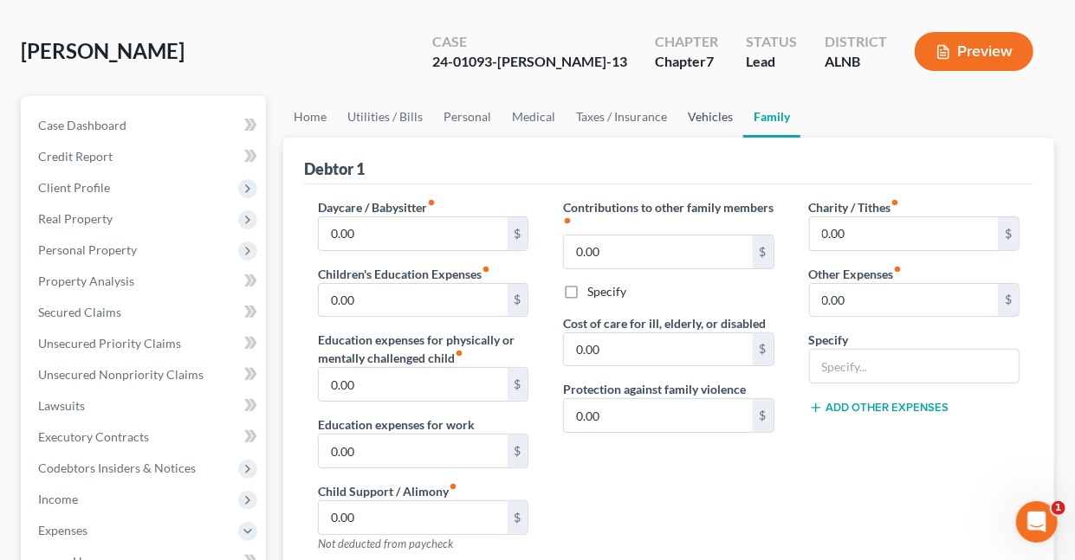
click at [699, 114] on link "Vehicles" at bounding box center [710, 117] width 66 height 42
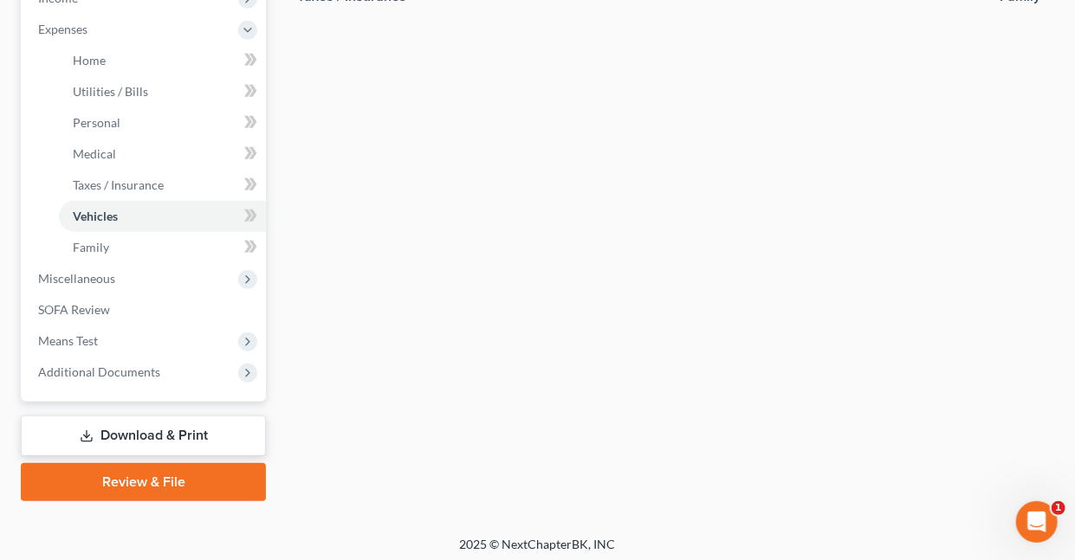
scroll to position [576, 0]
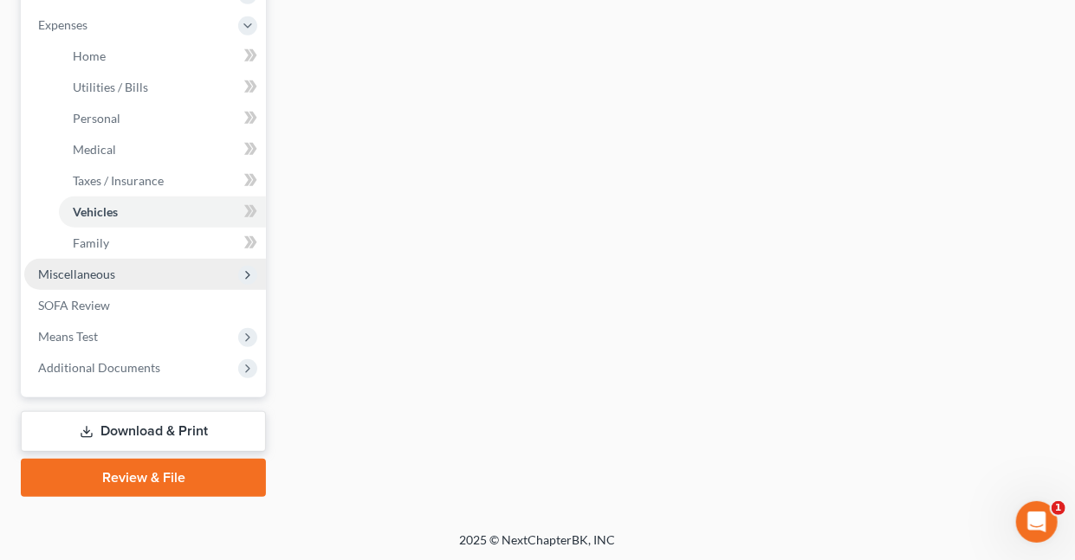
click at [92, 272] on span "Miscellaneous" at bounding box center [76, 274] width 77 height 15
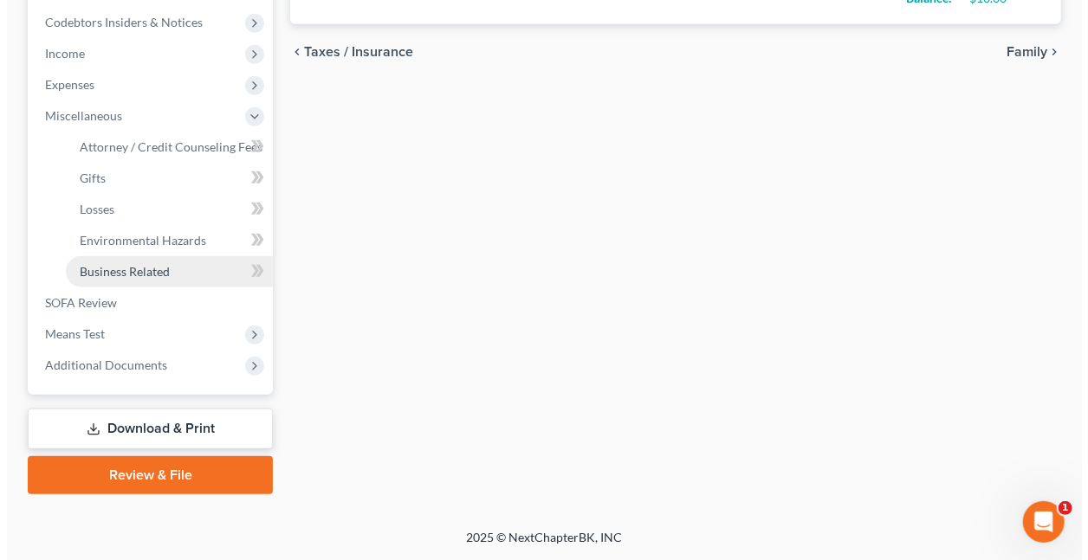
scroll to position [513, 0]
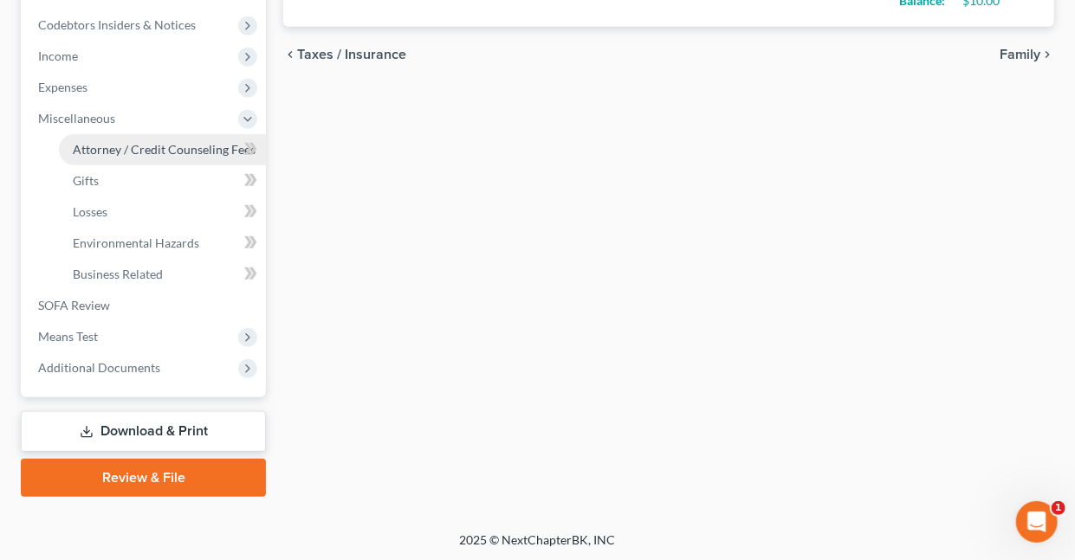
click at [143, 146] on span "Attorney / Credit Counseling Fees" at bounding box center [164, 149] width 183 height 15
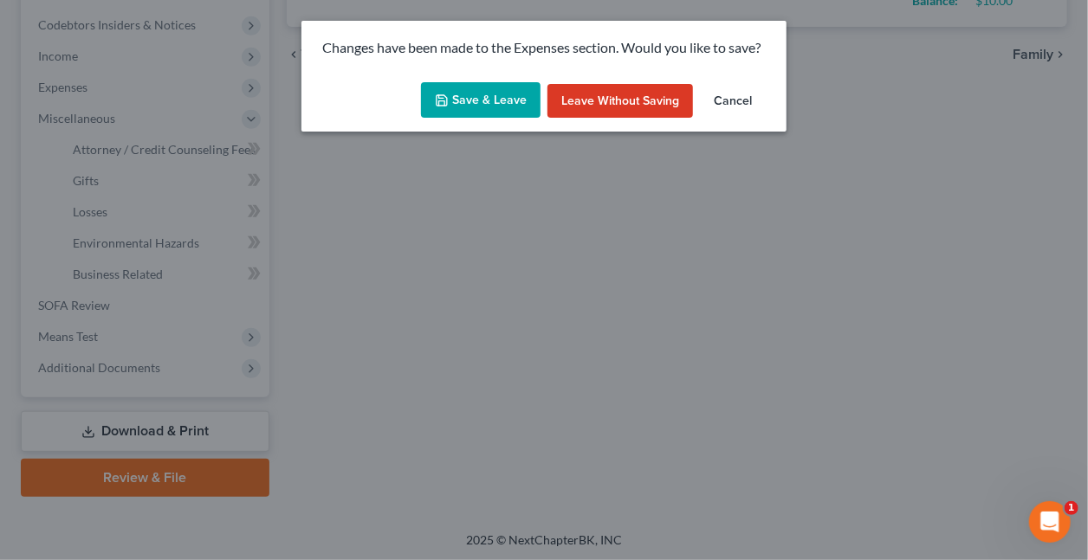
click at [508, 94] on button "Save & Leave" at bounding box center [480, 100] width 119 height 36
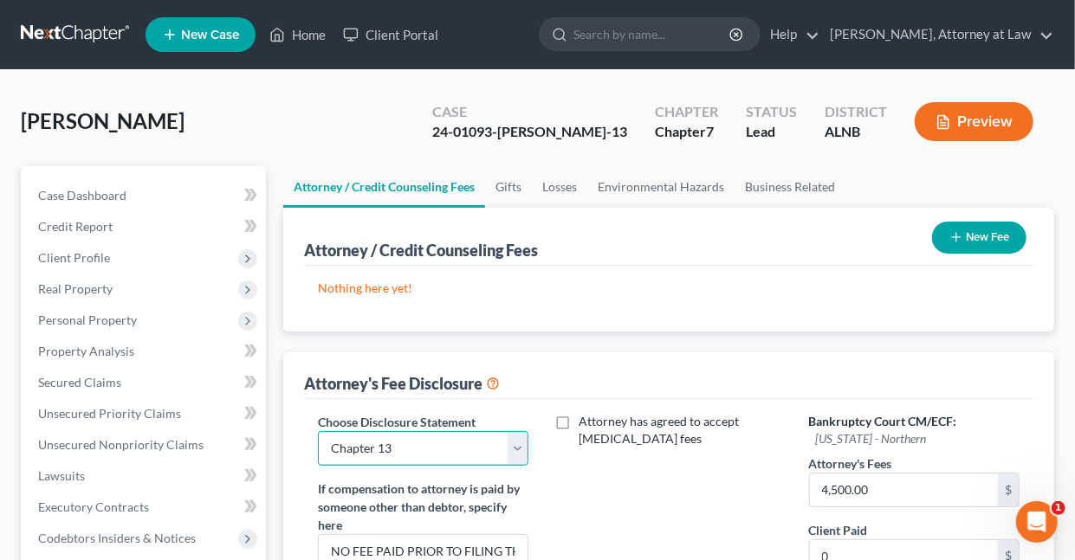
click at [516, 447] on select "Select Chapter 7 Chapter 13" at bounding box center [423, 448] width 210 height 35
select select "0"
click at [318, 431] on select "Select Chapter 7 Chapter 13" at bounding box center [423, 448] width 210 height 35
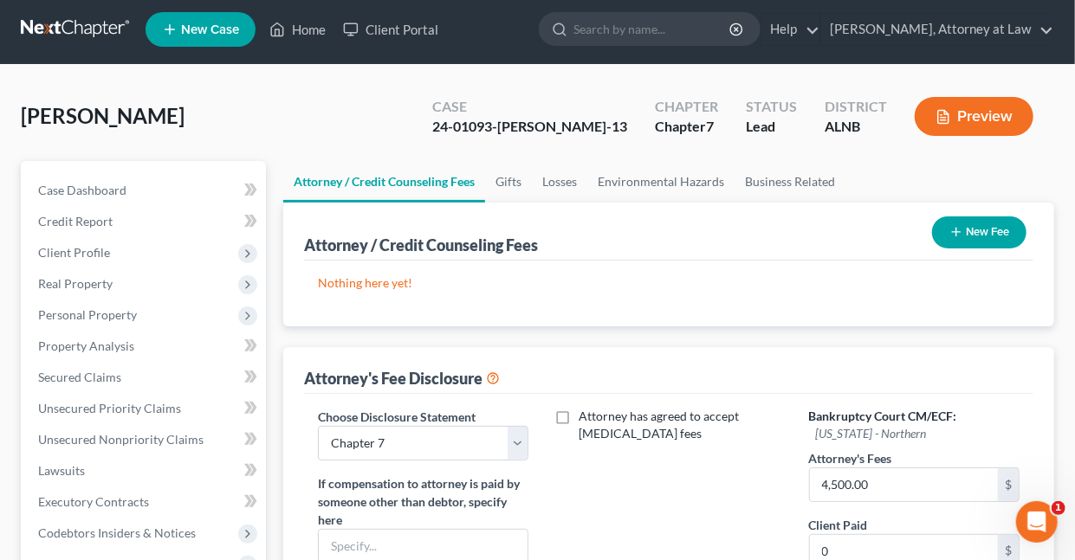
scroll to position [371, 0]
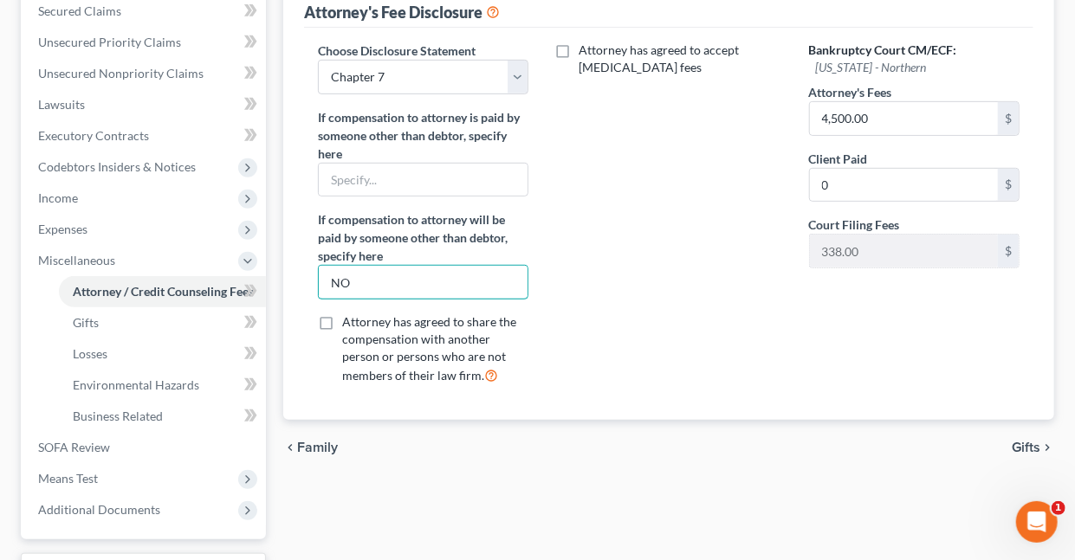
type input "NONE"
click at [890, 119] on input "4,500.00" at bounding box center [904, 118] width 188 height 33
type input "1500"
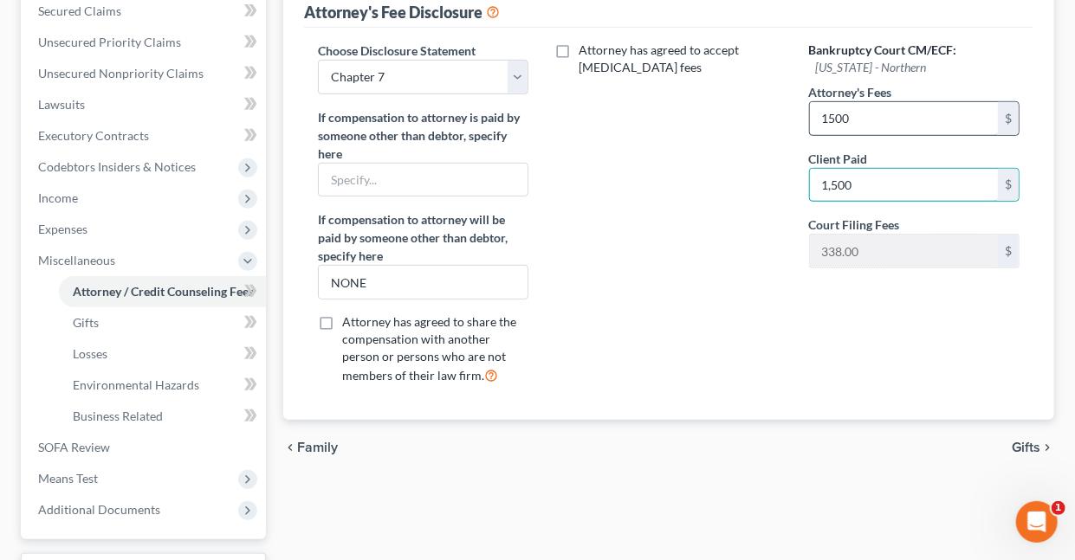
type input "1,500"
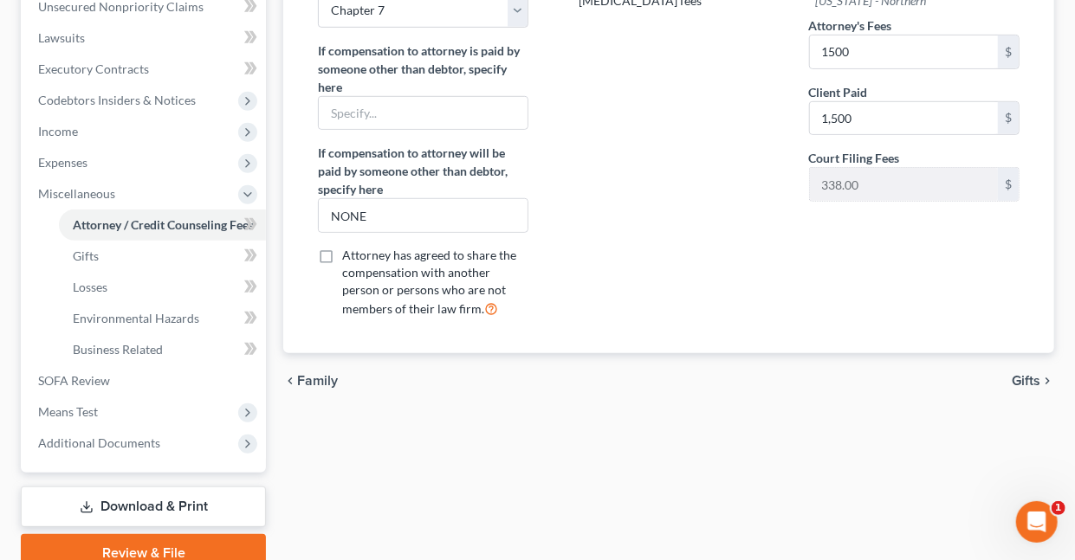
scroll to position [513, 0]
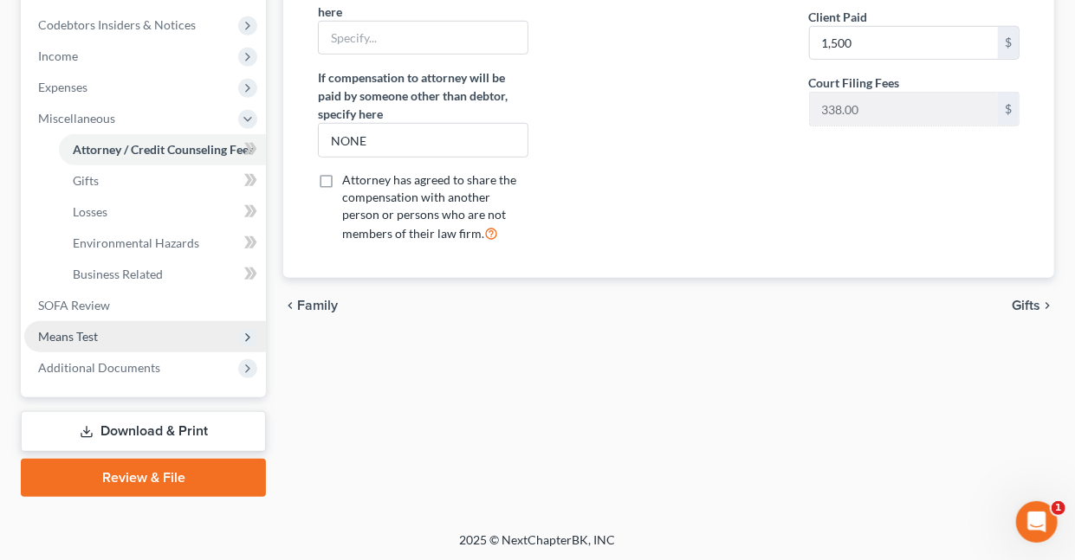
click at [88, 334] on span "Means Test" at bounding box center [68, 336] width 60 height 15
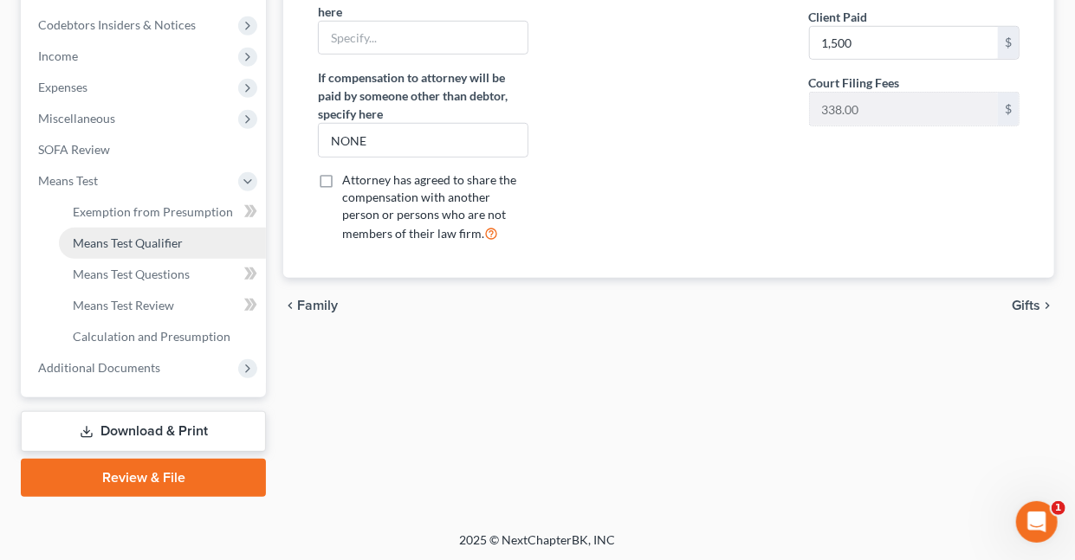
click at [126, 239] on span "Means Test Qualifier" at bounding box center [128, 243] width 110 height 15
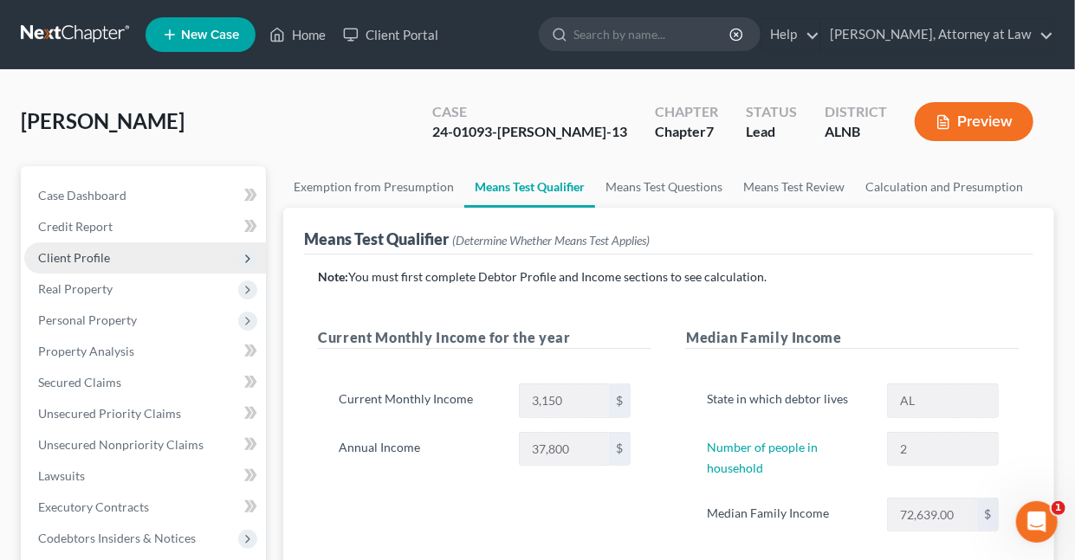
click at [64, 255] on span "Client Profile" at bounding box center [74, 257] width 72 height 15
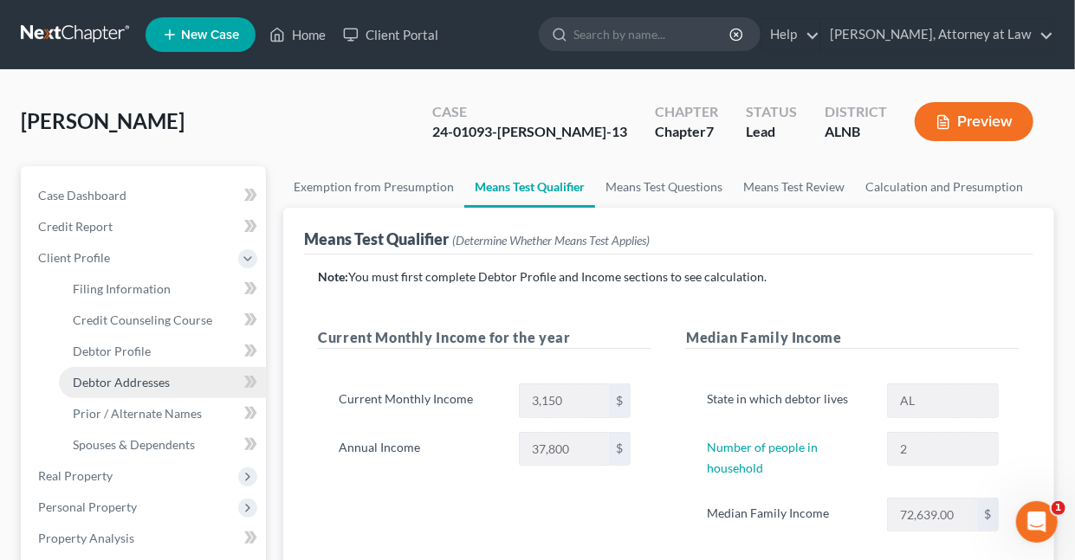
click at [104, 384] on span "Debtor Addresses" at bounding box center [121, 382] width 97 height 15
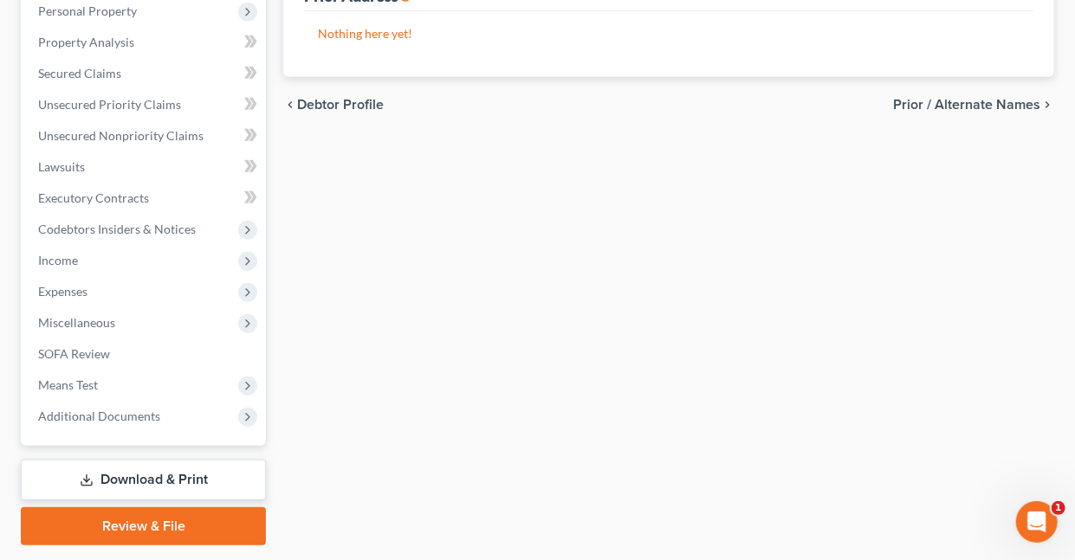
scroll to position [500, 0]
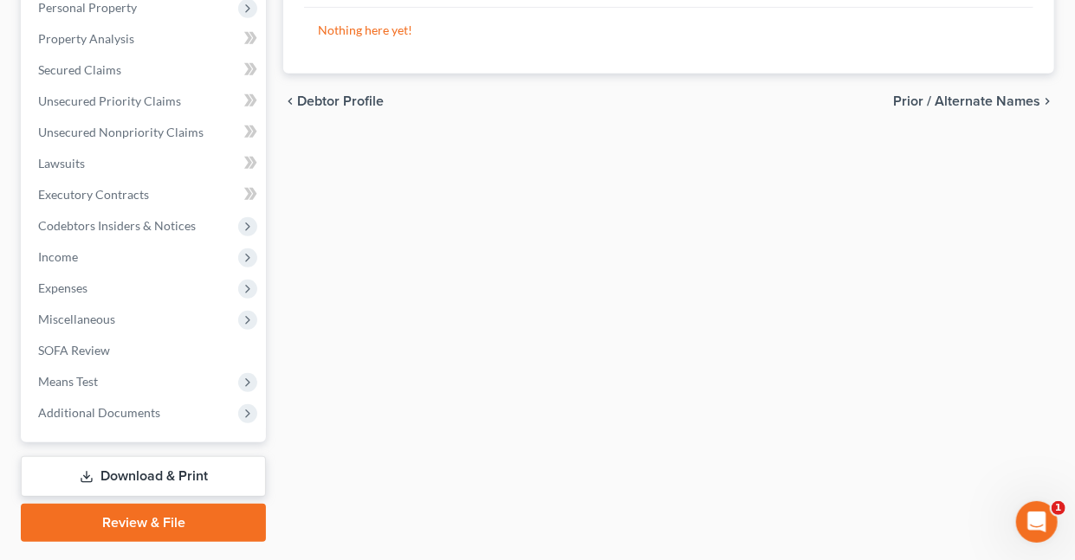
click at [193, 470] on link "Download & Print" at bounding box center [143, 476] width 245 height 41
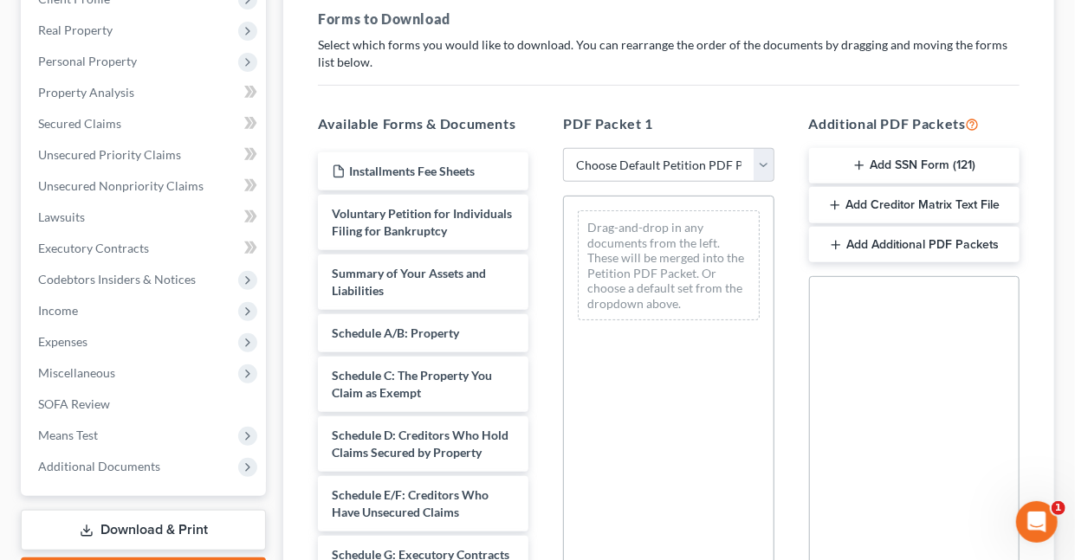
scroll to position [283, 0]
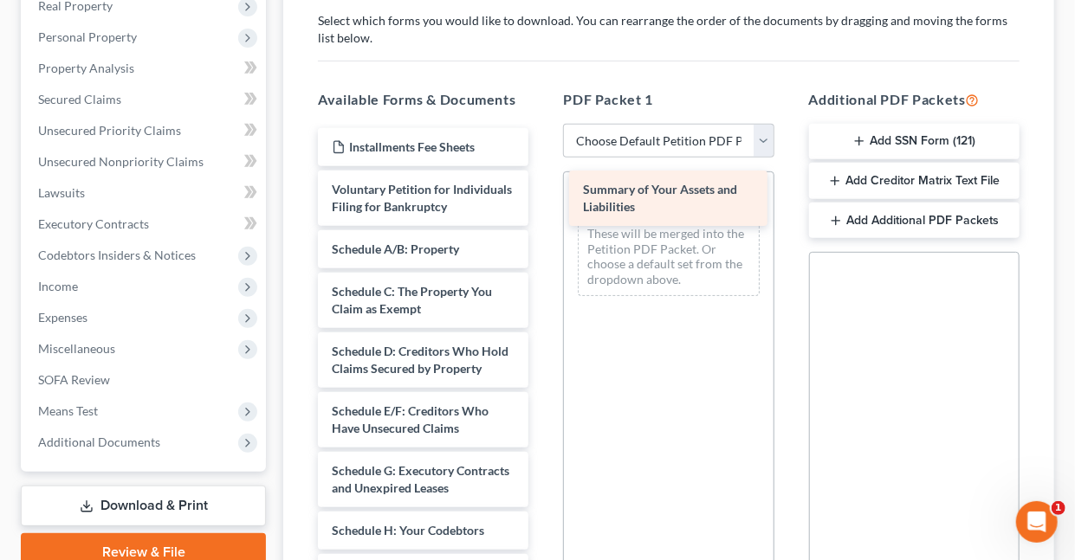
drag, startPoint x: 453, startPoint y: 265, endPoint x: 704, endPoint y: 190, distance: 261.9
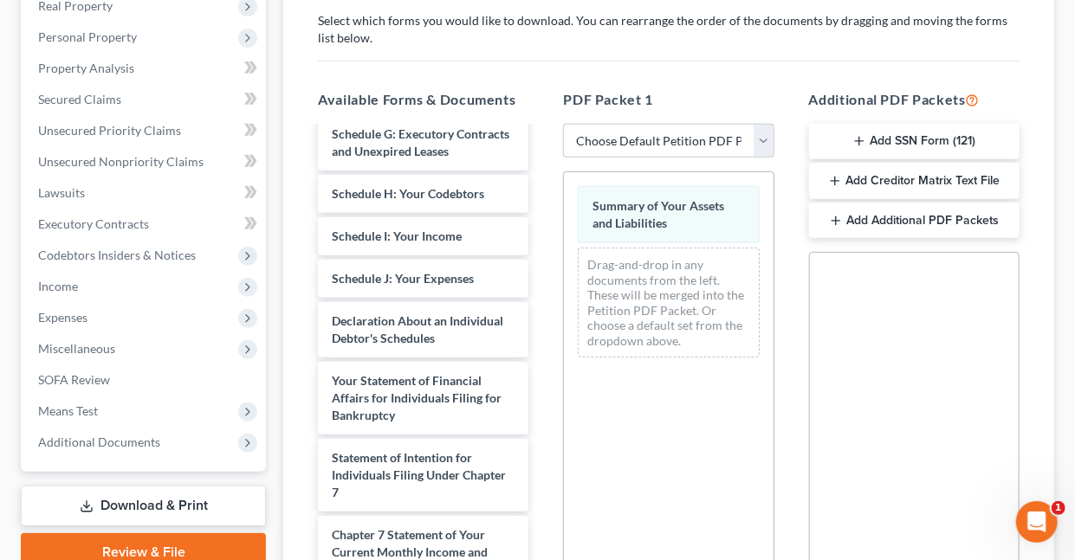
scroll to position [340, 0]
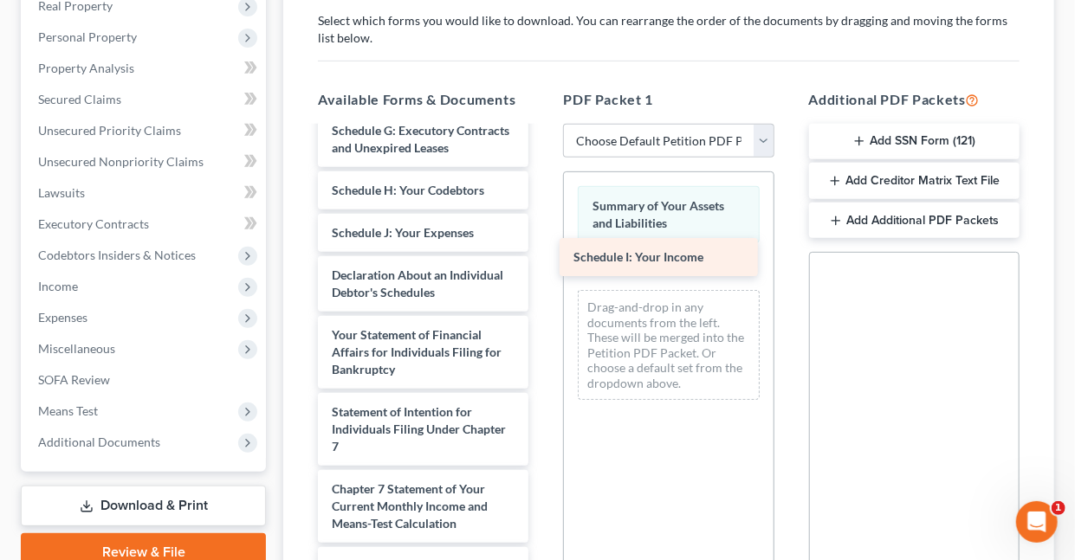
drag, startPoint x: 418, startPoint y: 278, endPoint x: 660, endPoint y: 253, distance: 242.9
click at [542, 253] on div "Schedule I: Your Income Installments Fee Sheets Voluntary Petition for Individu…" at bounding box center [423, 276] width 238 height 977
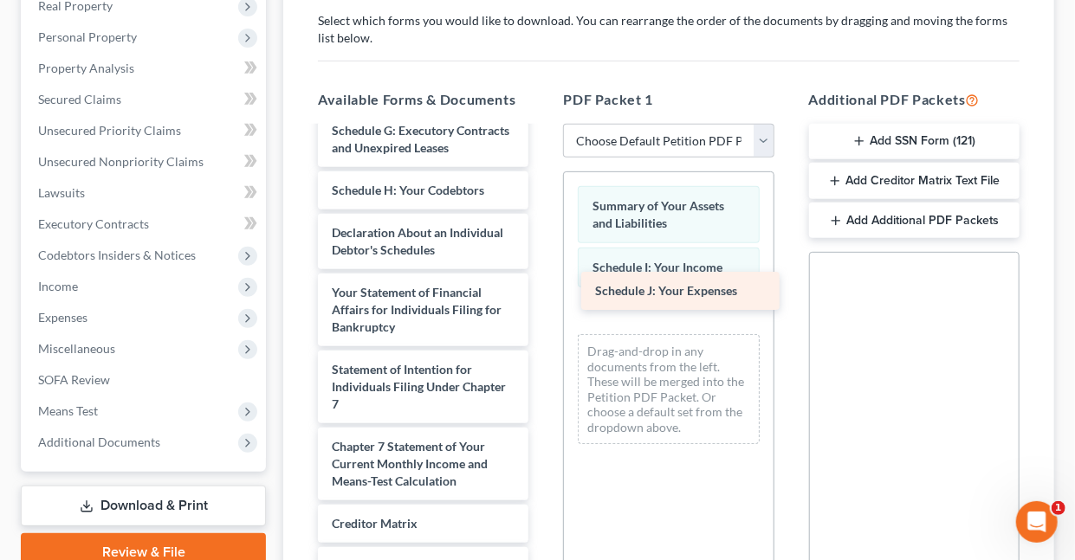
drag, startPoint x: 357, startPoint y: 280, endPoint x: 620, endPoint y: 288, distance: 263.4
click at [542, 288] on div "Schedule J: Your Expenses Installments Fee Sheets Voluntary Petition for Indivi…" at bounding box center [423, 255] width 238 height 934
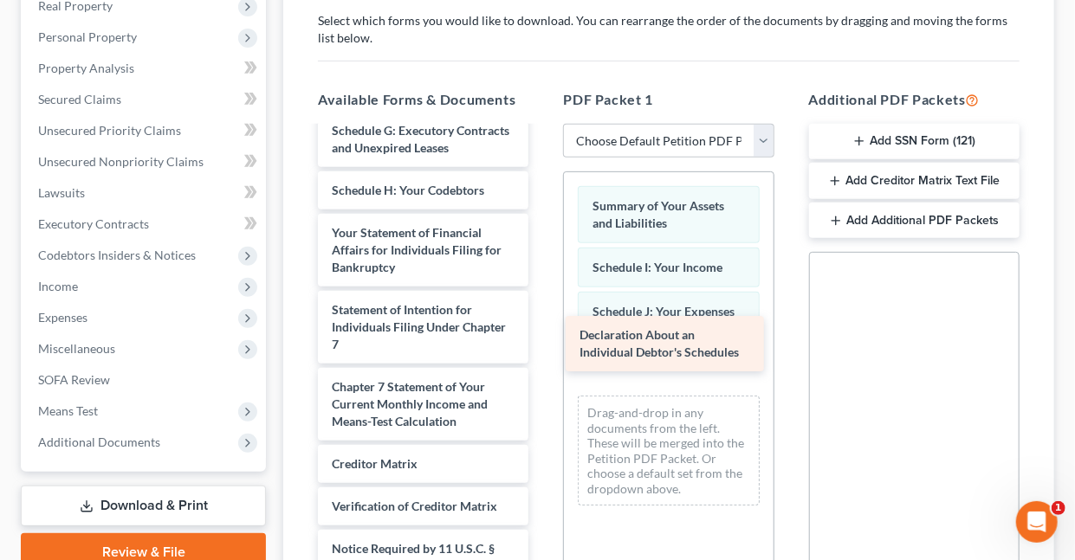
drag, startPoint x: 379, startPoint y: 292, endPoint x: 627, endPoint y: 345, distance: 253.2
click at [542, 345] on div "Declaration About an Individual Debtor's Schedules Installments Fee Sheets Volu…" at bounding box center [423, 225] width 238 height 875
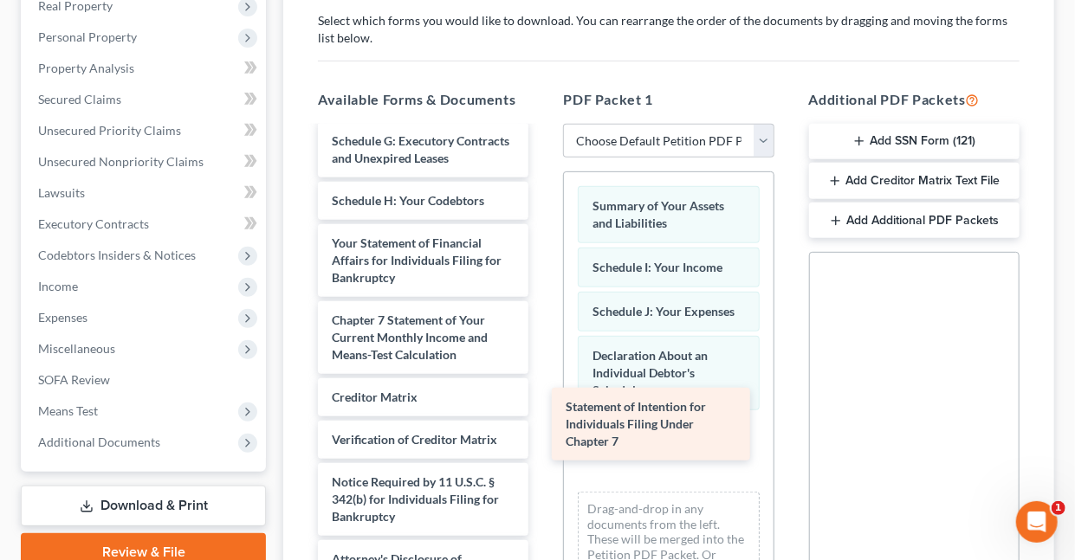
drag, startPoint x: 395, startPoint y: 368, endPoint x: 629, endPoint y: 416, distance: 238.6
click at [542, 416] on div "Statement of Intention for Individuals Filing Under Chapter 7 Installments Fee …" at bounding box center [423, 196] width 238 height 797
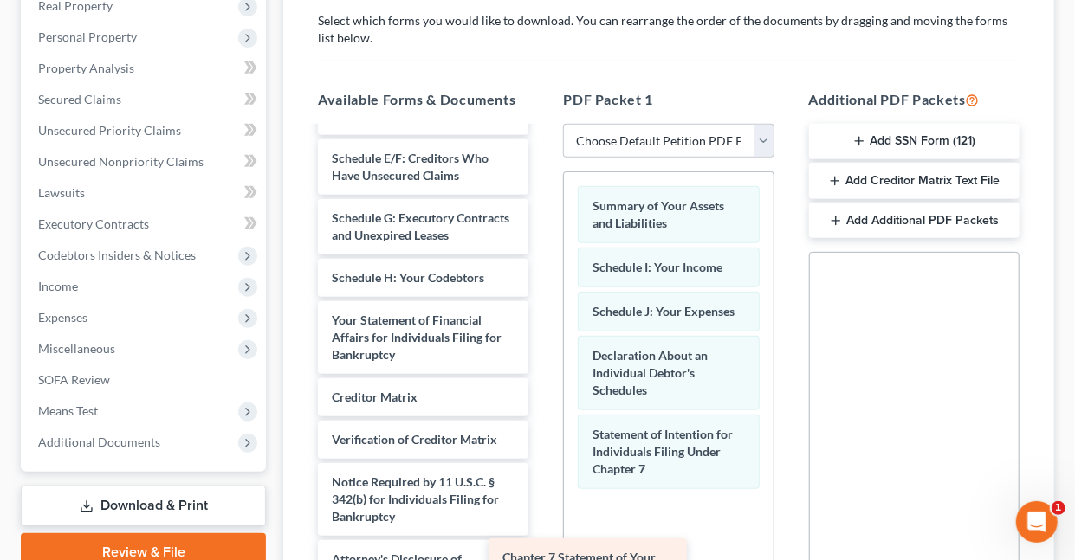
scroll to position [304, 0]
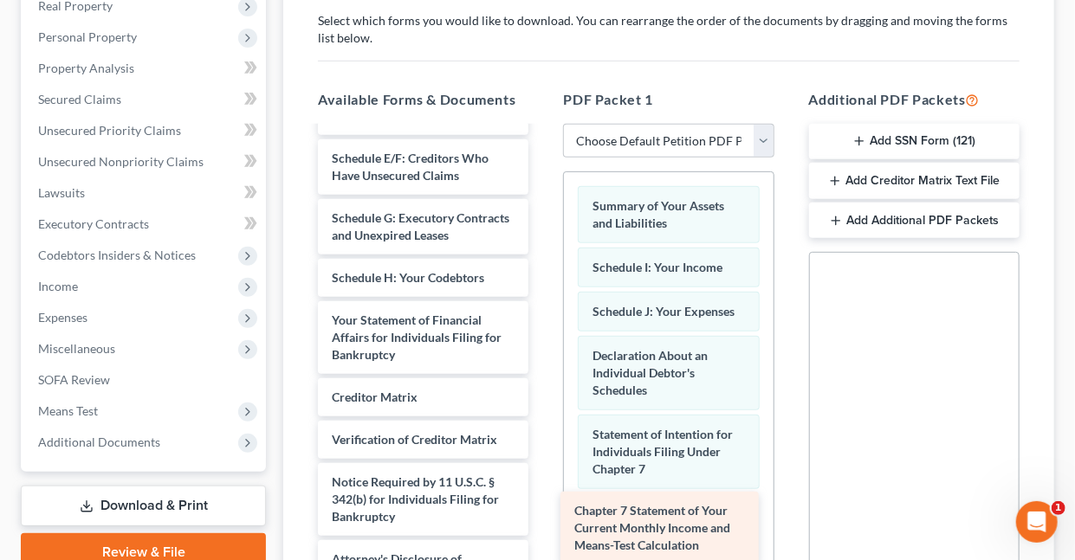
drag, startPoint x: 399, startPoint y: 367, endPoint x: 642, endPoint y: 519, distance: 285.9
click at [542, 519] on div "Chapter 7 Statement of Your Current Monthly Income and Means-Test Calculation I…" at bounding box center [423, 235] width 238 height 720
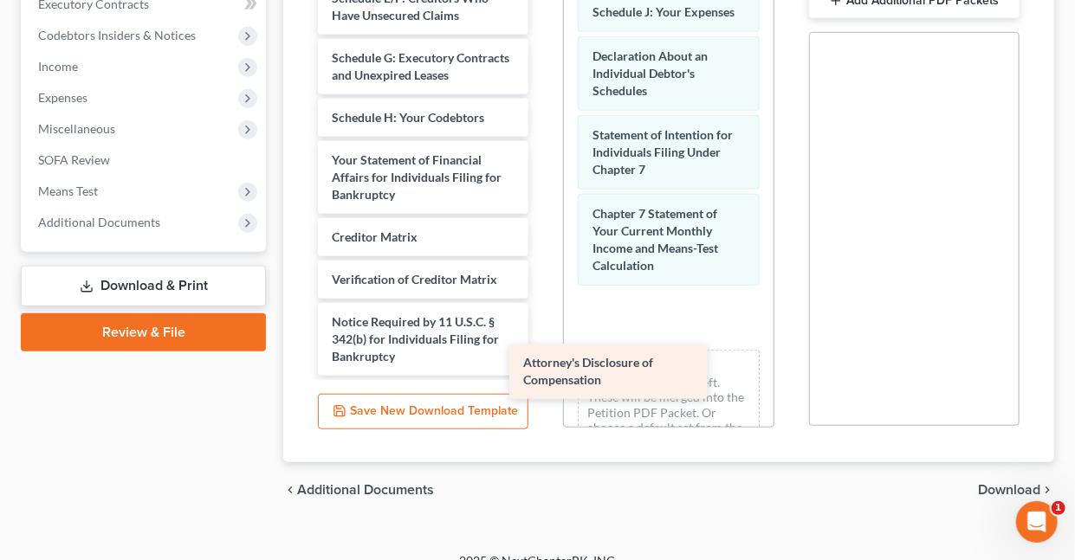
scroll to position [243, 0]
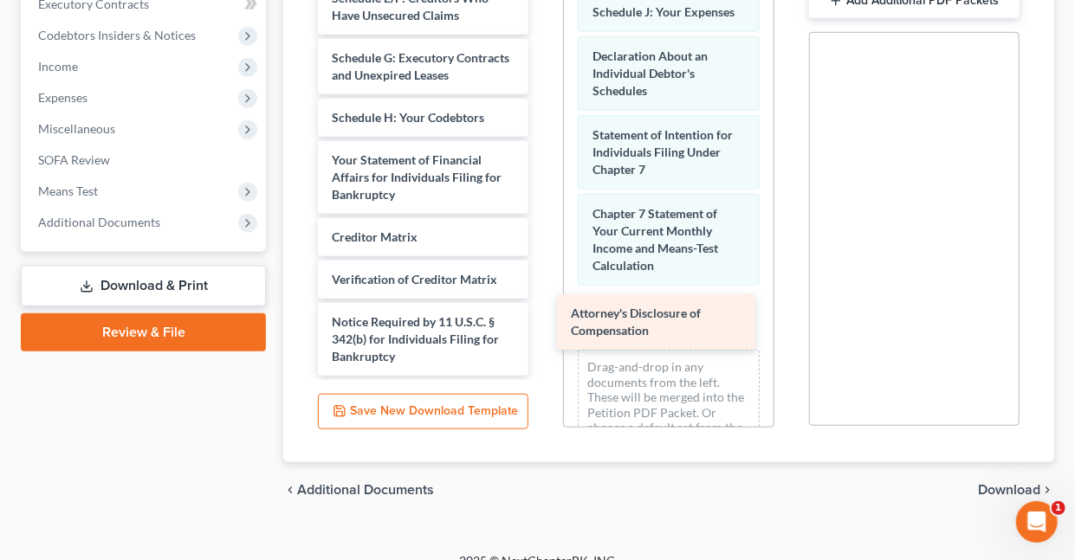
drag, startPoint x: 408, startPoint y: 345, endPoint x: 647, endPoint y: 321, distance: 240.2
click at [542, 321] on div "Attorney's Disclosure of Compensation Installments Fee Sheets Voluntary Petitio…" at bounding box center [423, 45] width 238 height 661
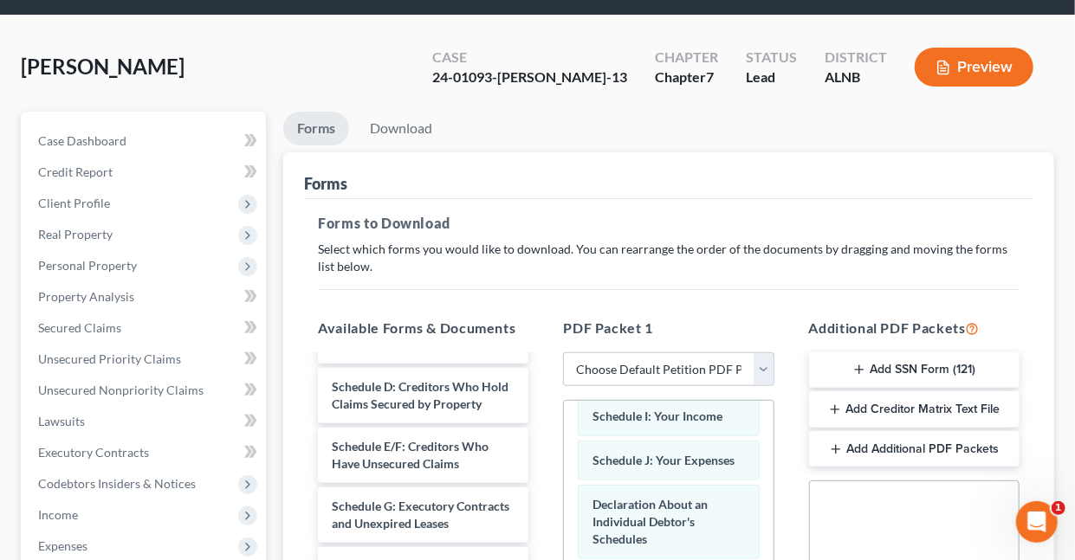
scroll to position [0, 0]
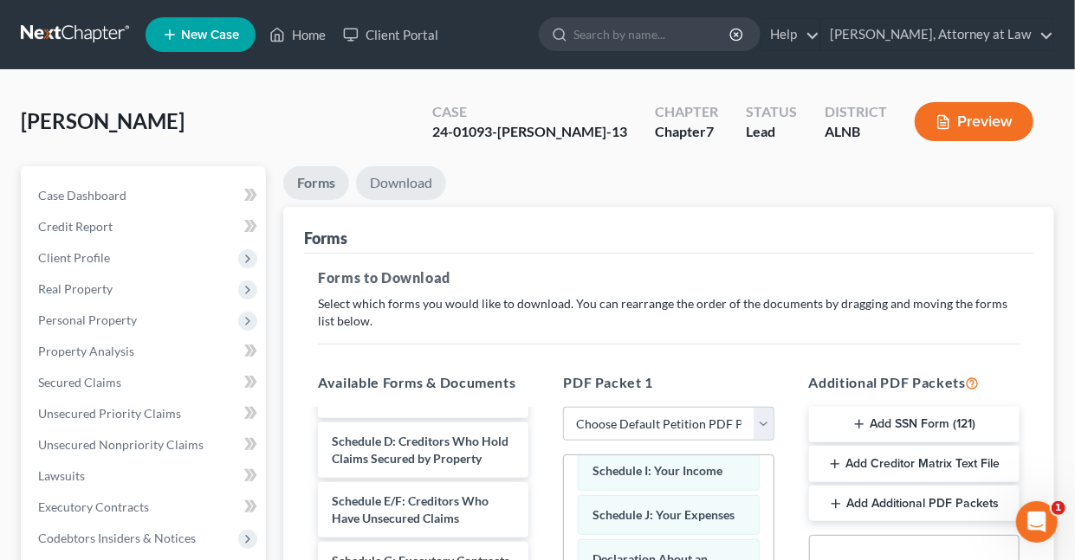
click at [412, 180] on link "Download" at bounding box center [401, 183] width 90 height 34
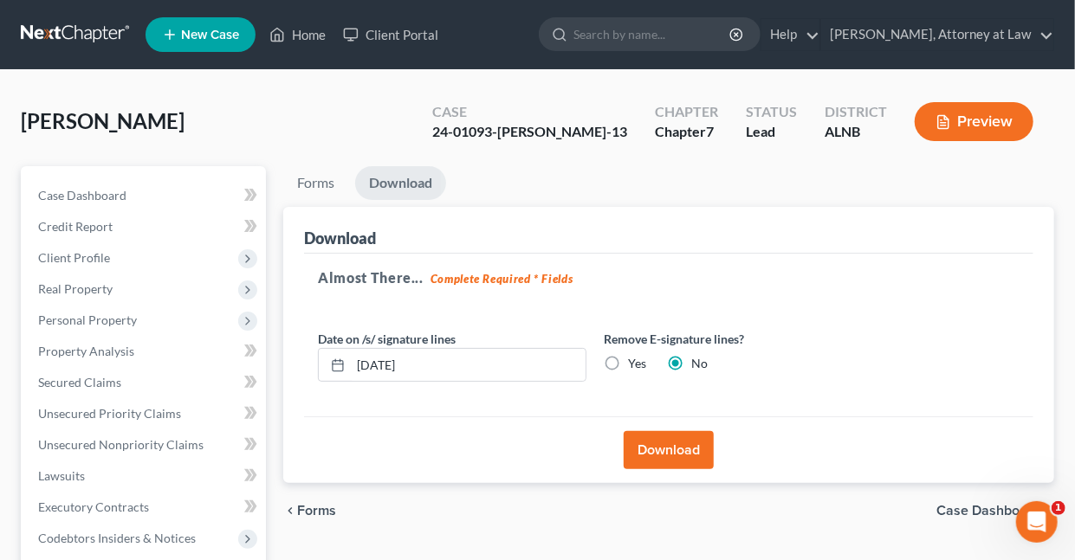
click at [669, 453] on button "Download" at bounding box center [668, 450] width 90 height 38
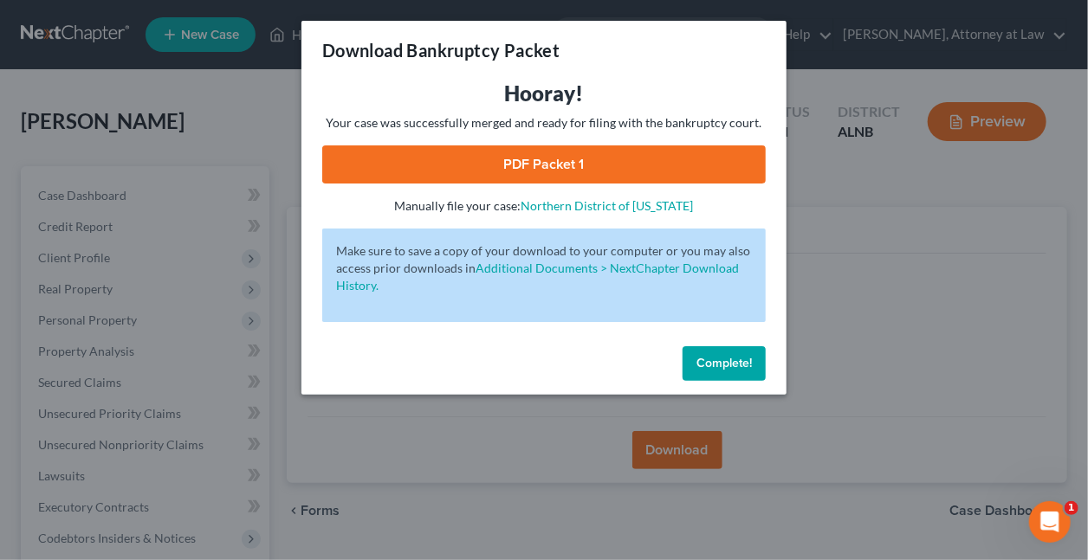
click at [577, 159] on link "PDF Packet 1" at bounding box center [543, 164] width 443 height 38
click at [731, 361] on span "Complete!" at bounding box center [723, 363] width 55 height 15
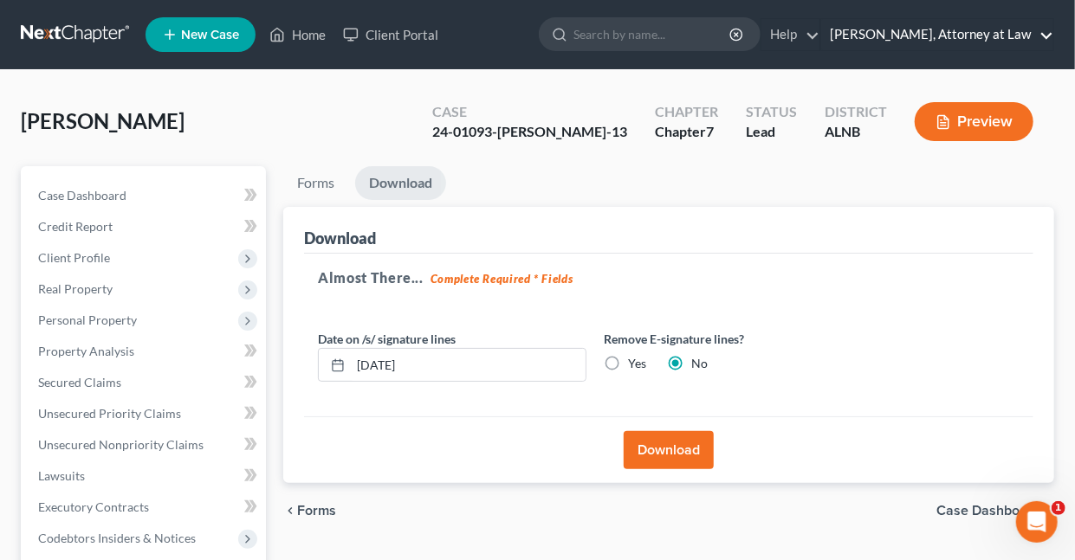
click at [1044, 32] on link "[PERSON_NAME], Attorney at Law" at bounding box center [937, 34] width 232 height 31
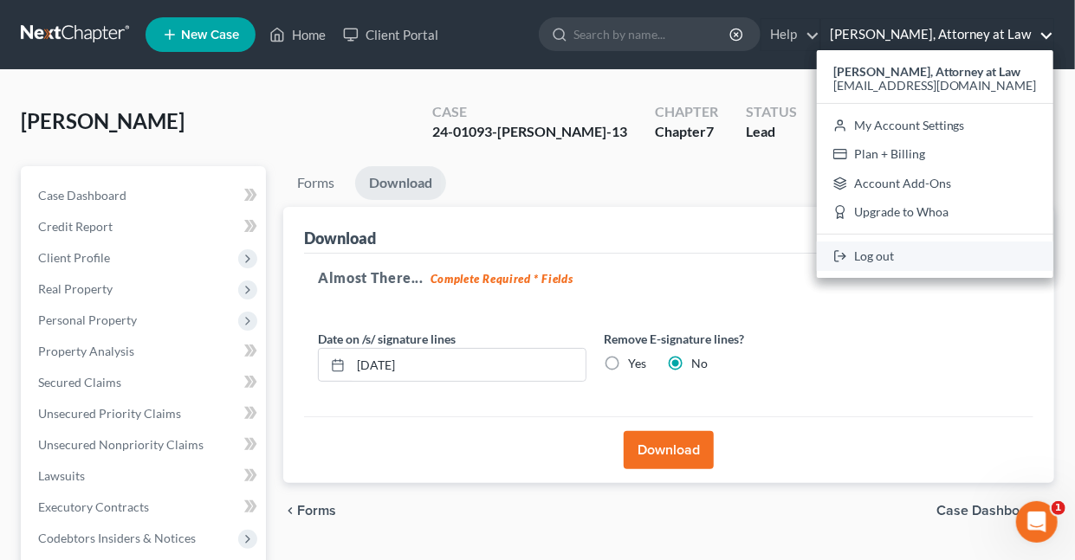
click at [910, 252] on link "Log out" at bounding box center [935, 256] width 236 height 29
